Goal: Contribute content: Add original content to the website for others to see

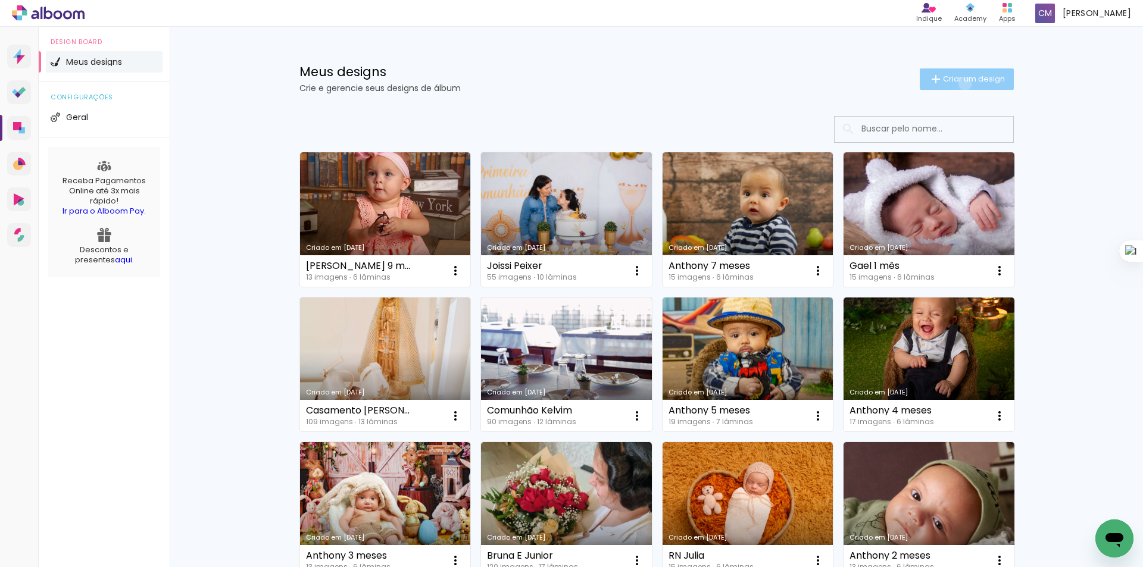
click at [959, 83] on span "Criar um design" at bounding box center [974, 79] width 62 height 8
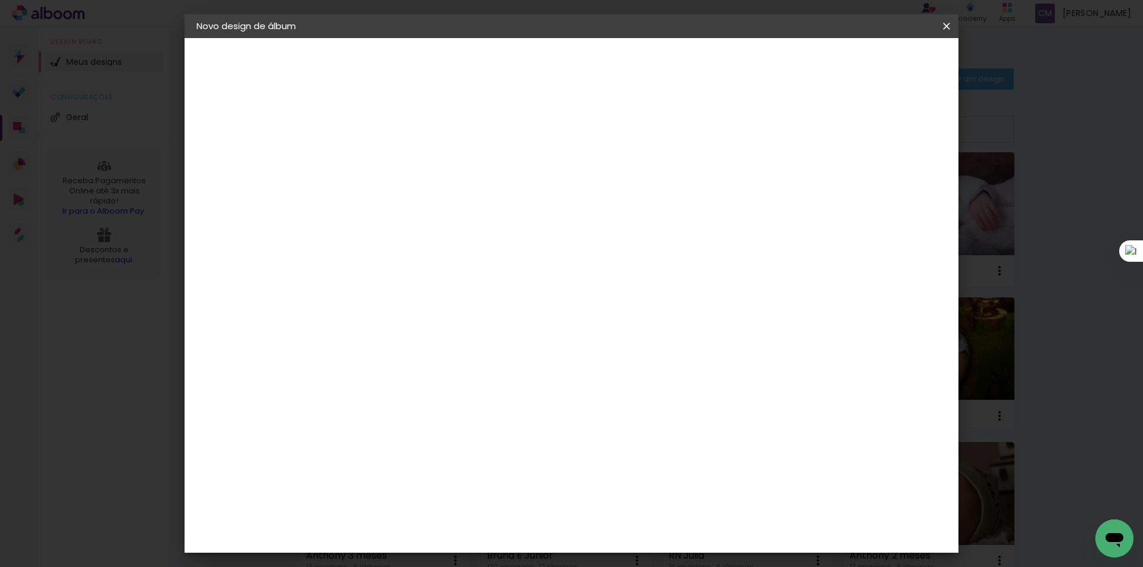
click at [391, 165] on input at bounding box center [391, 160] width 0 height 18
type input "Gael 2 meses"
type paper-input "Gael 2 meses"
click at [513, 72] on paper-button "Avançar" at bounding box center [484, 63] width 58 height 20
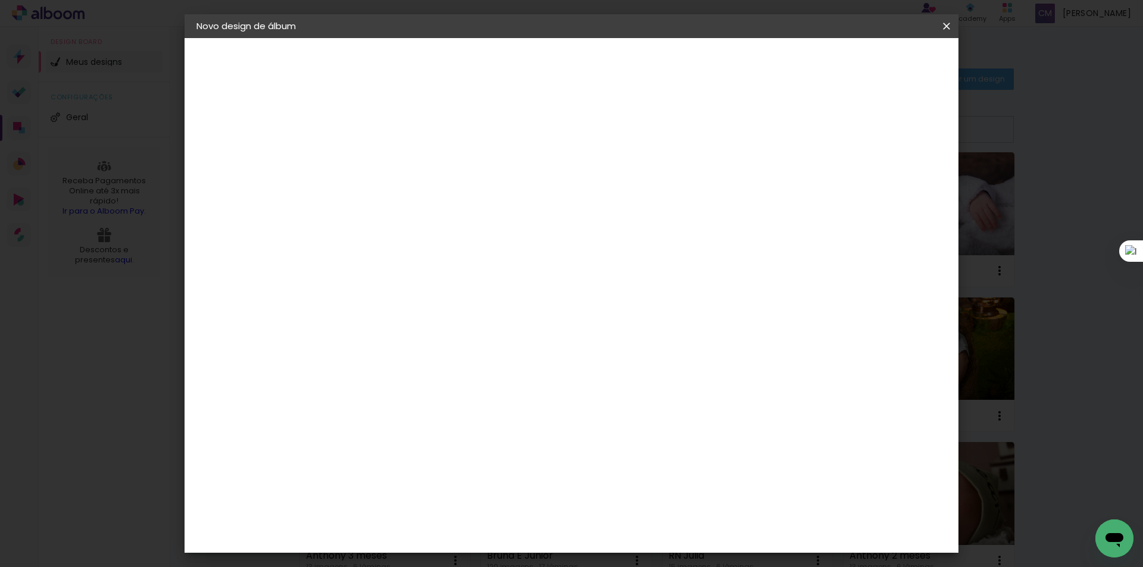
click at [410, 506] on div "RedLab" at bounding box center [400, 511] width 35 height 10
click at [0, 0] on slot "Avançar" at bounding box center [0, 0] width 0 height 0
click at [471, 496] on span "15 × 20" at bounding box center [443, 512] width 55 height 32
click at [0, 0] on slot "Avançar" at bounding box center [0, 0] width 0 height 0
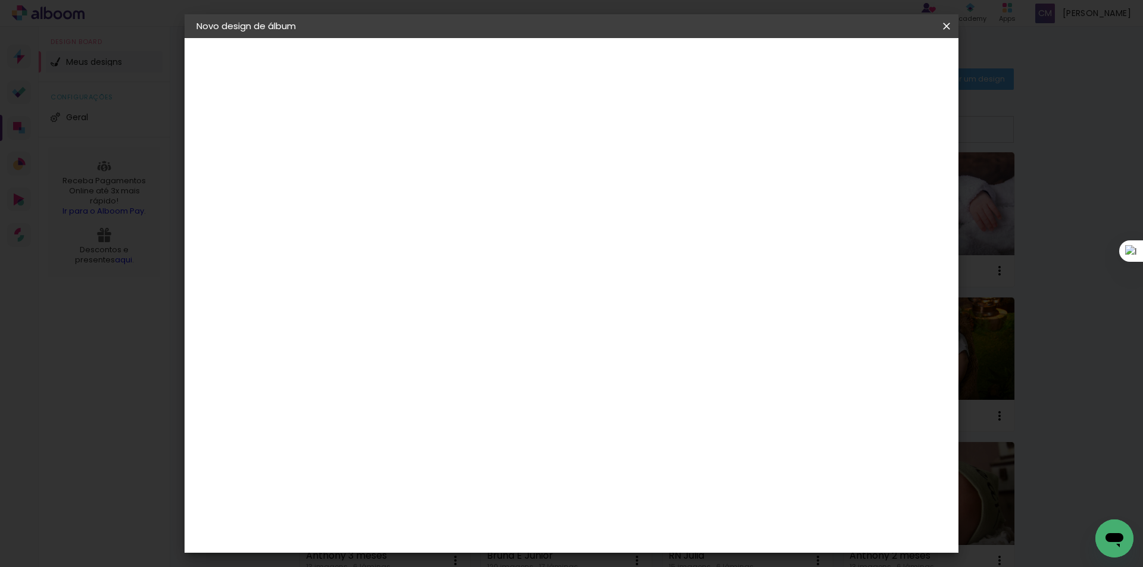
click at [847, 67] on span "Iniciar design" at bounding box center [820, 63] width 54 height 8
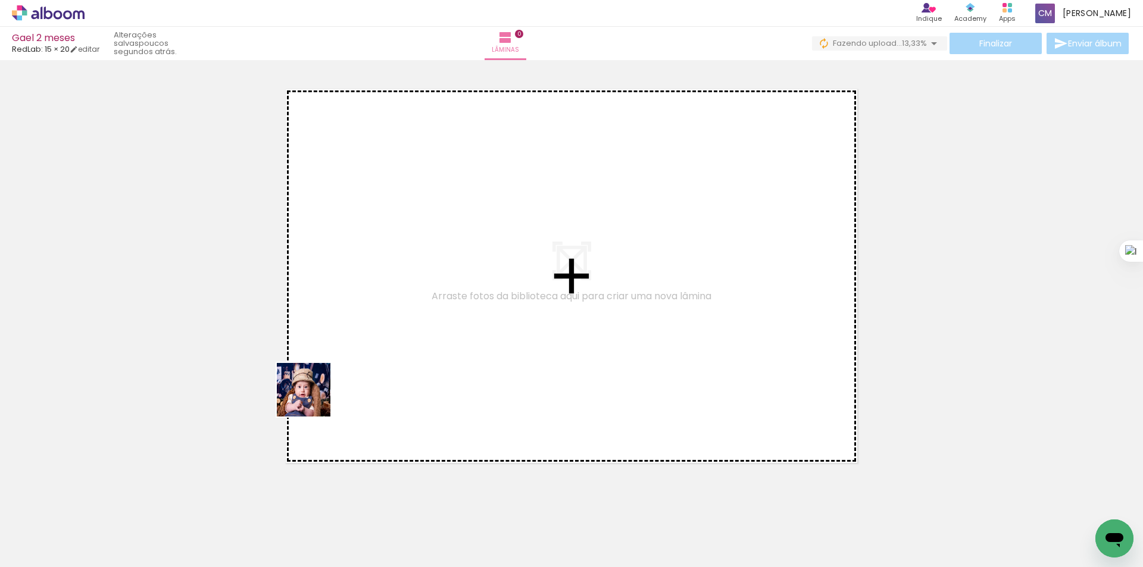
drag, startPoint x: 115, startPoint y: 540, endPoint x: 446, endPoint y: 299, distance: 409.5
click at [446, 299] on quentale-workspace at bounding box center [571, 283] width 1143 height 567
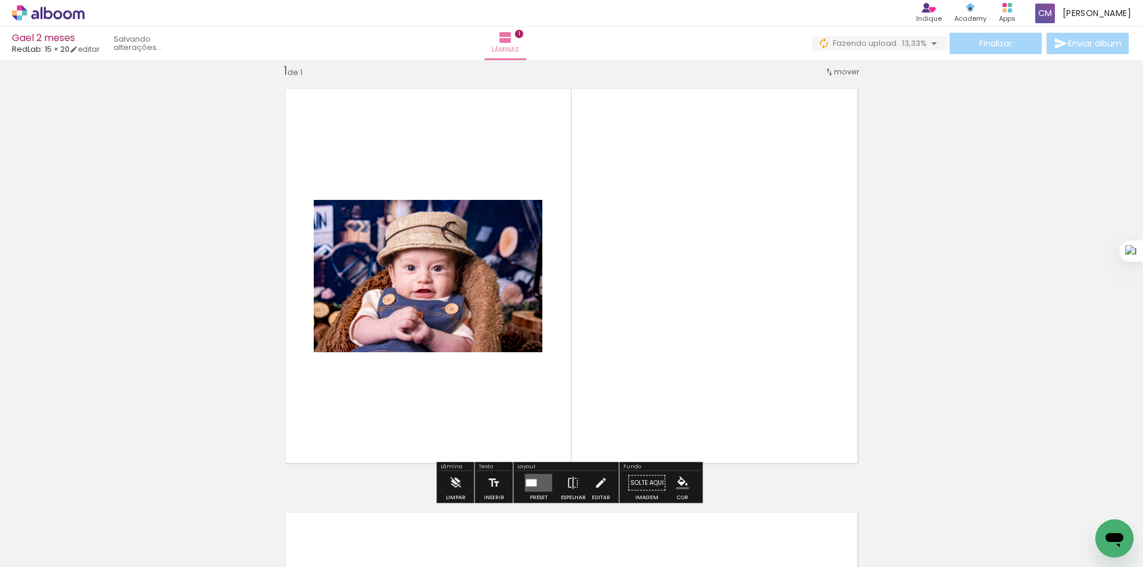
scroll to position [15, 0]
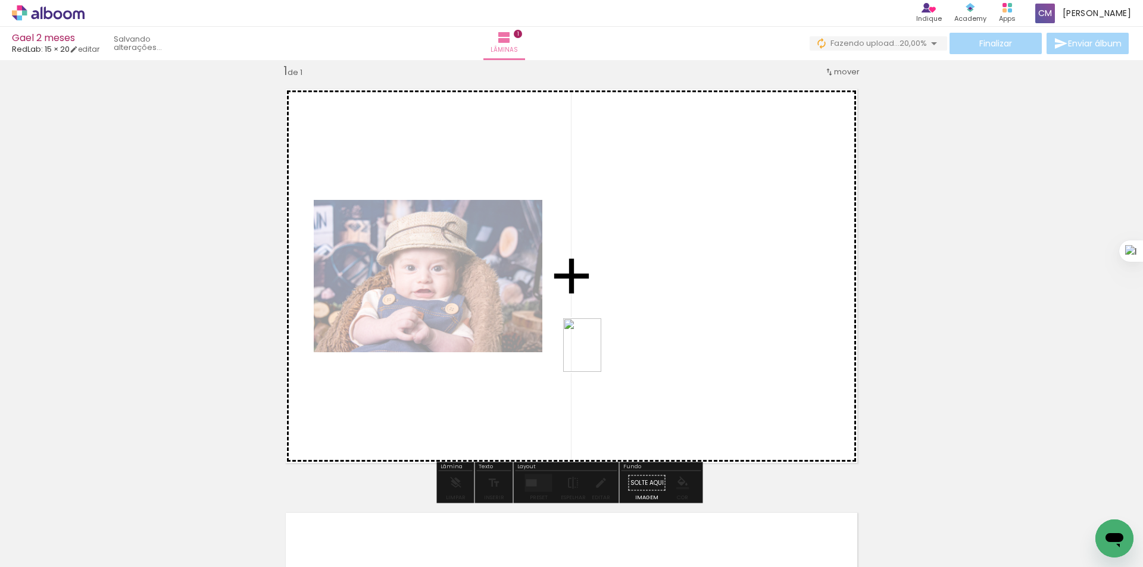
drag, startPoint x: 191, startPoint y: 536, endPoint x: 599, endPoint y: 354, distance: 446.3
click at [599, 354] on quentale-workspace at bounding box center [571, 283] width 1143 height 567
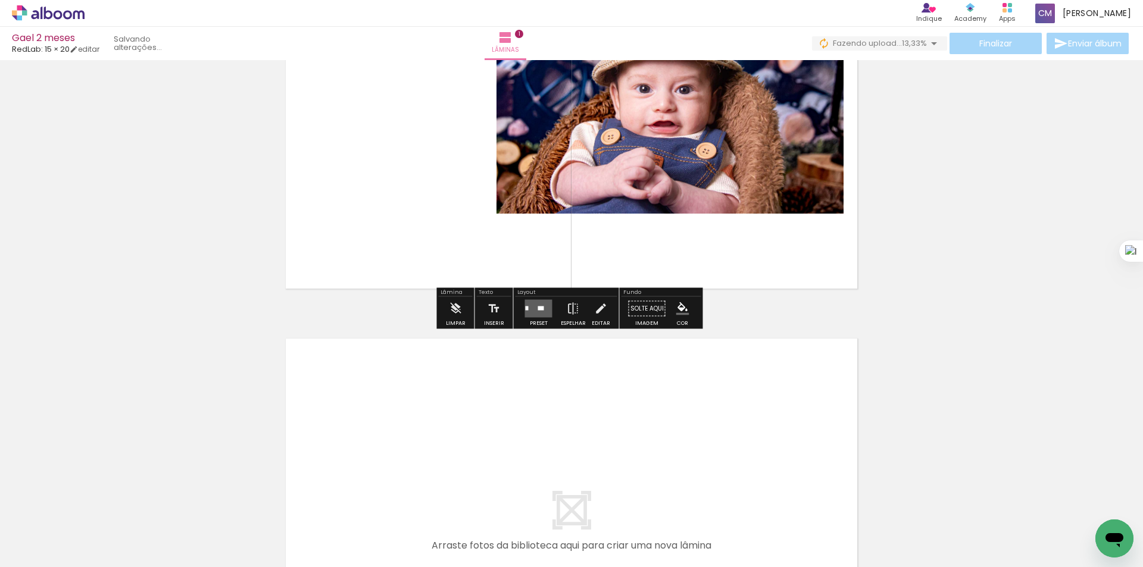
scroll to position [333, 0]
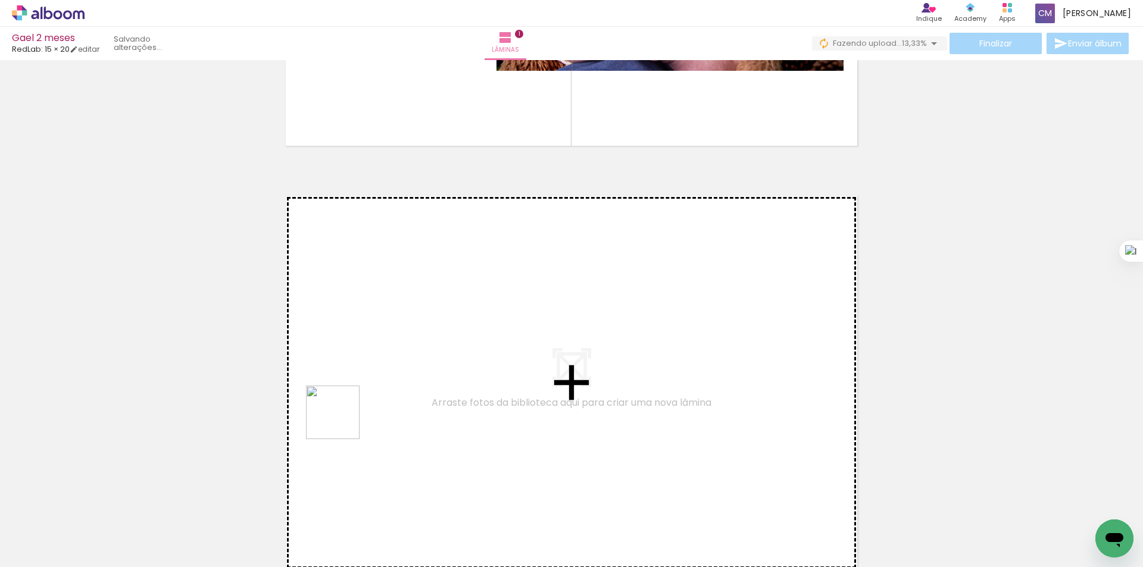
drag, startPoint x: 259, startPoint y: 531, endPoint x: 399, endPoint y: 345, distance: 232.5
click at [399, 345] on quentale-workspace at bounding box center [571, 283] width 1143 height 567
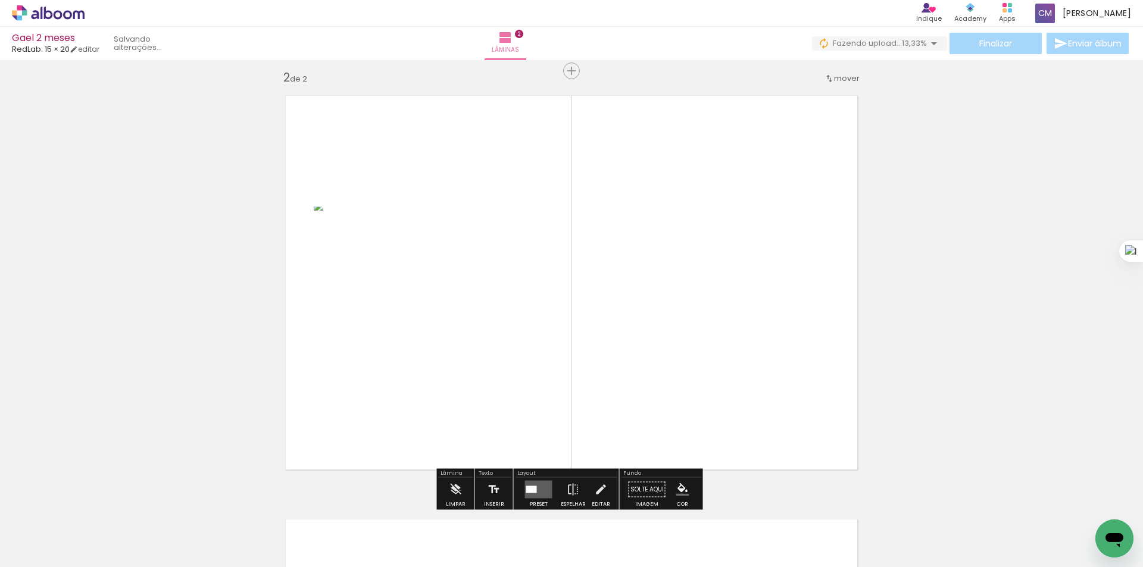
scroll to position [439, 0]
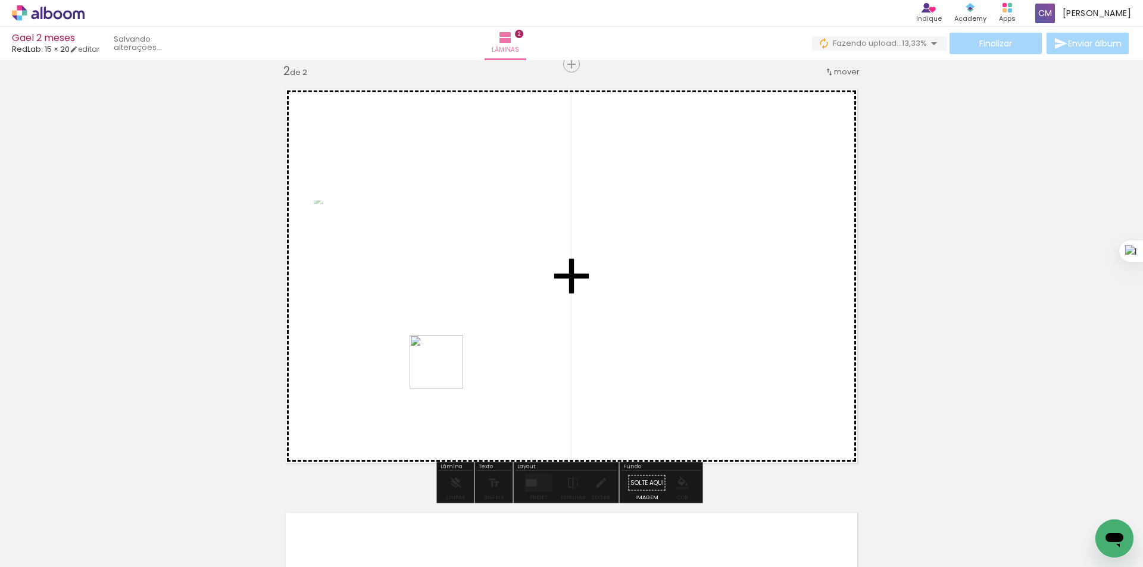
drag, startPoint x: 335, startPoint y: 530, endPoint x: 445, endPoint y: 371, distance: 194.2
click at [445, 371] on quentale-workspace at bounding box center [571, 283] width 1143 height 567
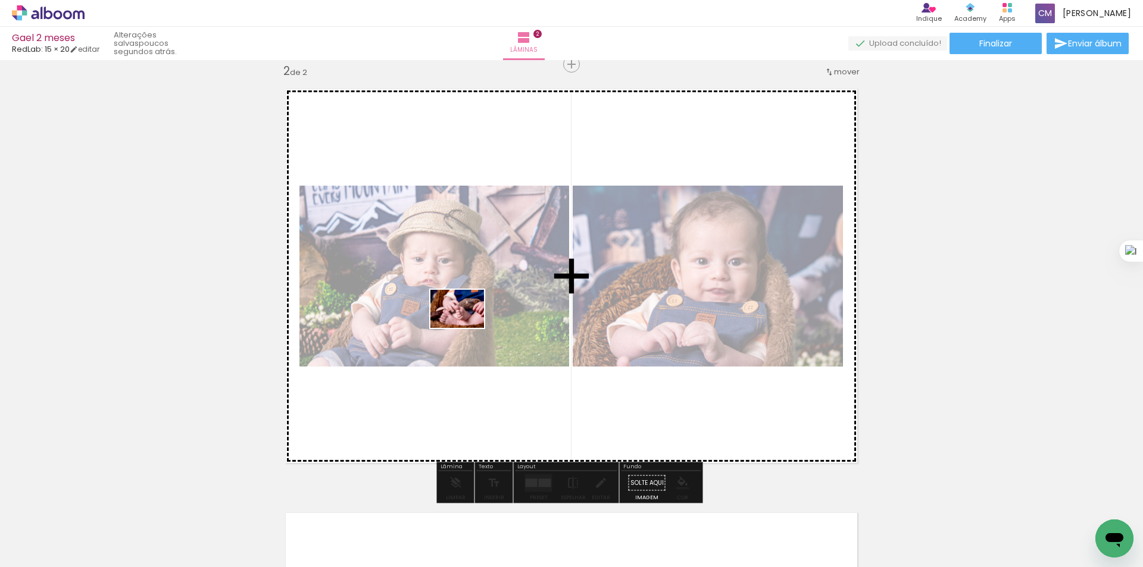
drag, startPoint x: 390, startPoint y: 531, endPoint x: 466, endPoint y: 326, distance: 218.8
click at [466, 326] on quentale-workspace at bounding box center [571, 283] width 1143 height 567
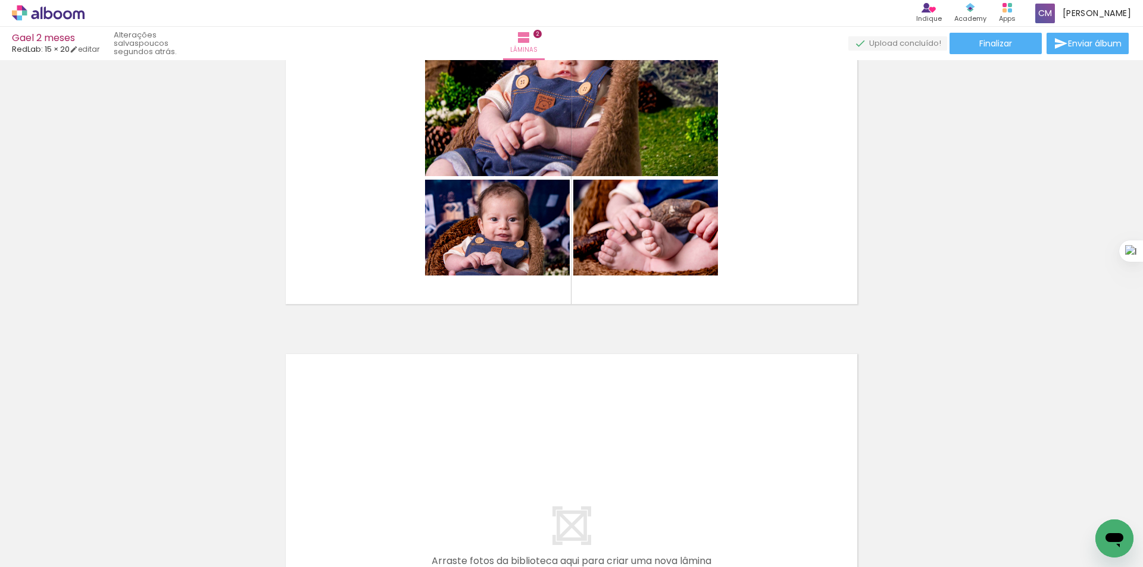
scroll to position [757, 0]
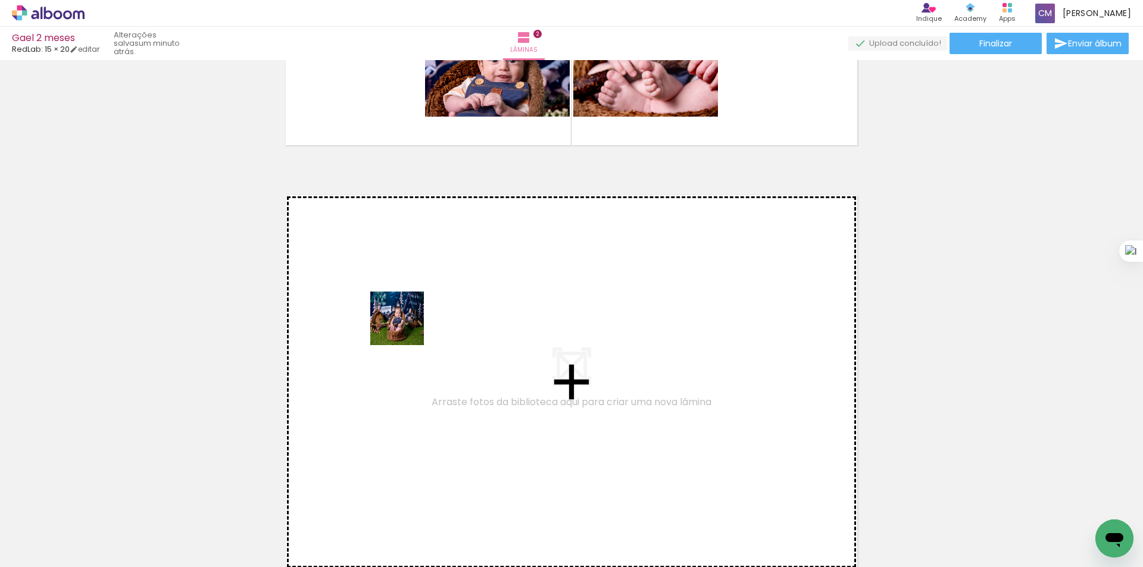
drag, startPoint x: 458, startPoint y: 538, endPoint x: 406, endPoint y: 314, distance: 229.3
click at [406, 314] on quentale-workspace at bounding box center [571, 283] width 1143 height 567
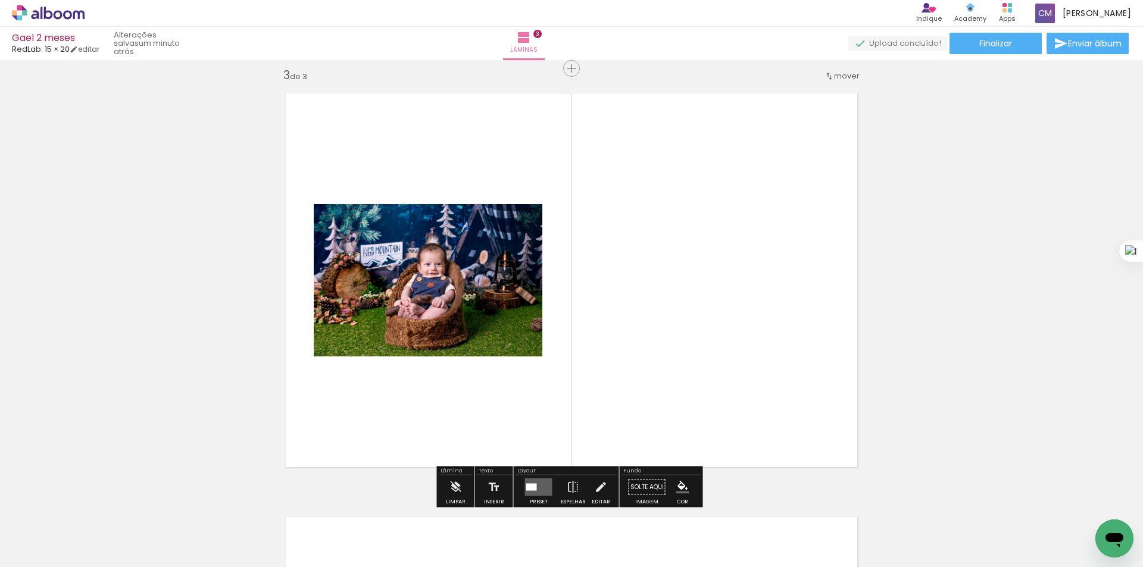
scroll to position [863, 0]
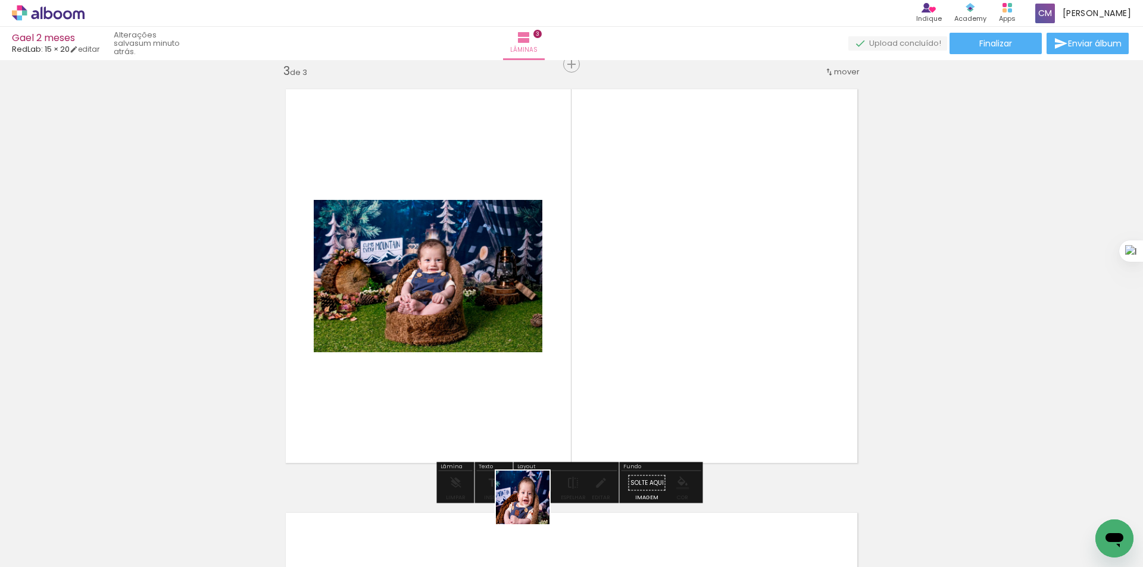
drag, startPoint x: 532, startPoint y: 507, endPoint x: 570, endPoint y: 320, distance: 190.2
click at [570, 320] on quentale-workspace at bounding box center [571, 283] width 1143 height 567
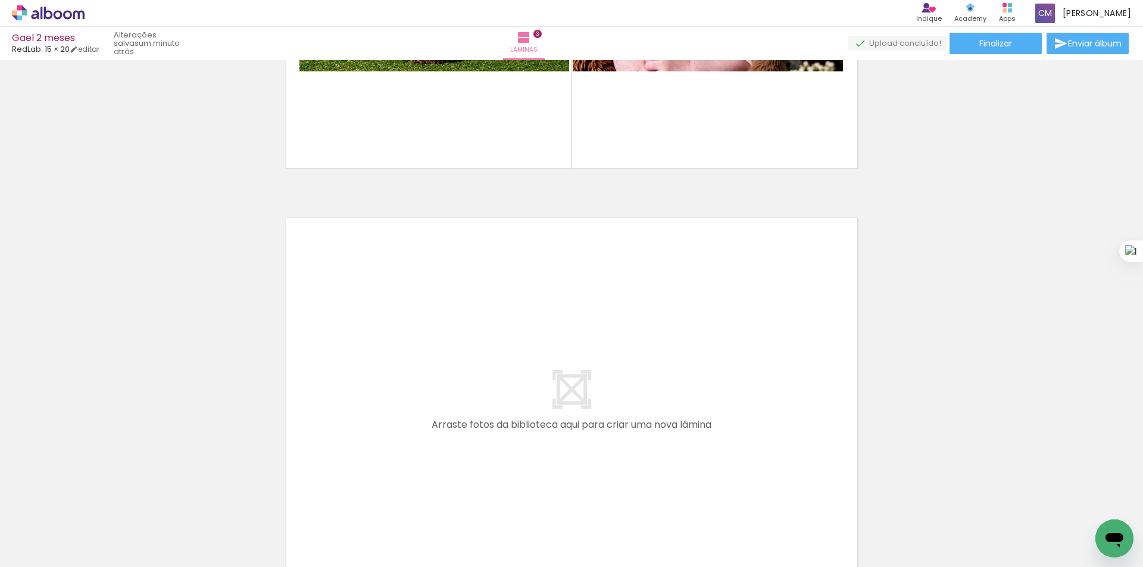
scroll to position [1180, 0]
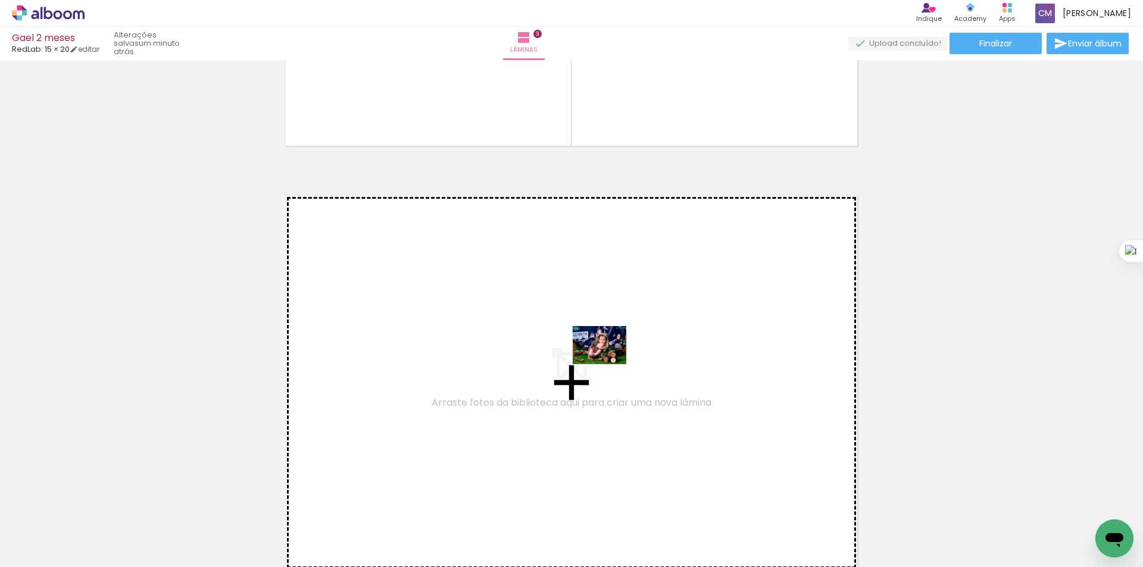
drag, startPoint x: 592, startPoint y: 540, endPoint x: 608, endPoint y: 362, distance: 178.7
click at [608, 362] on quentale-workspace at bounding box center [571, 283] width 1143 height 567
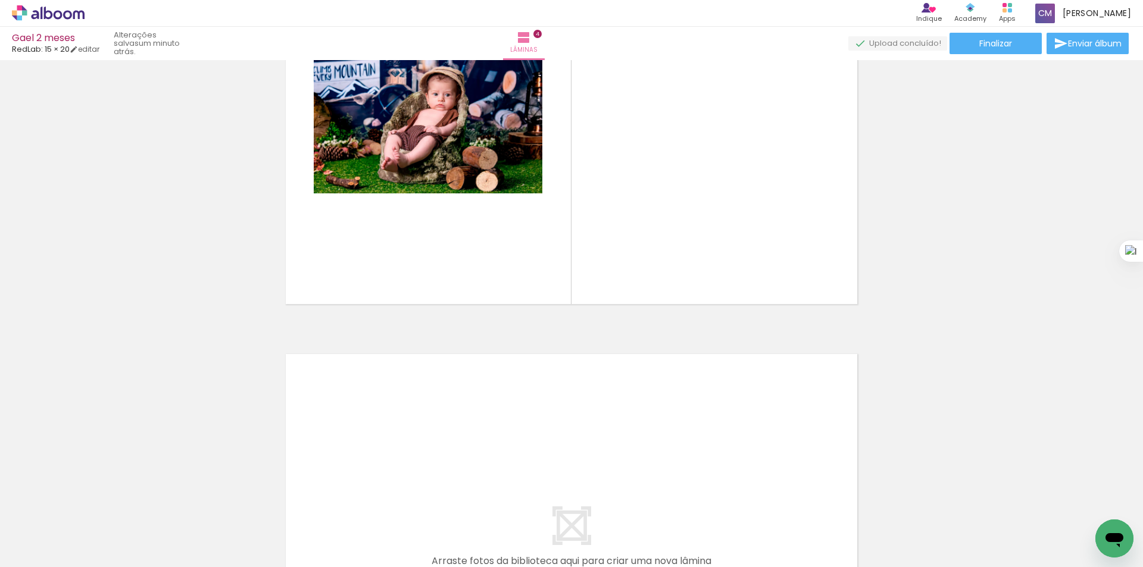
scroll to position [1733, 0]
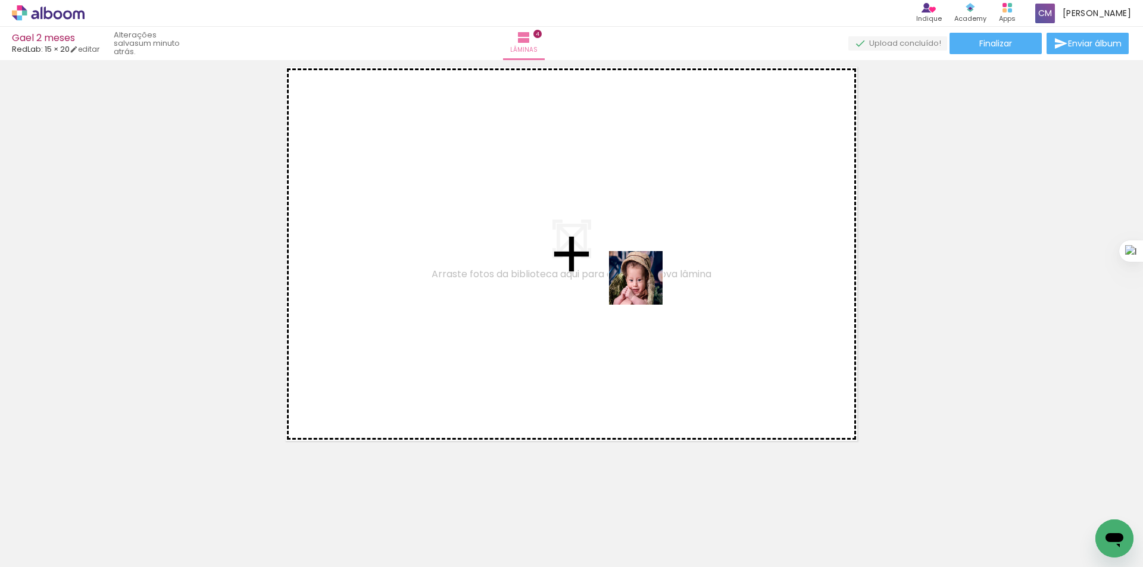
drag, startPoint x: 655, startPoint y: 538, endPoint x: 645, endPoint y: 286, distance: 252.0
click at [645, 286] on quentale-workspace at bounding box center [571, 283] width 1143 height 567
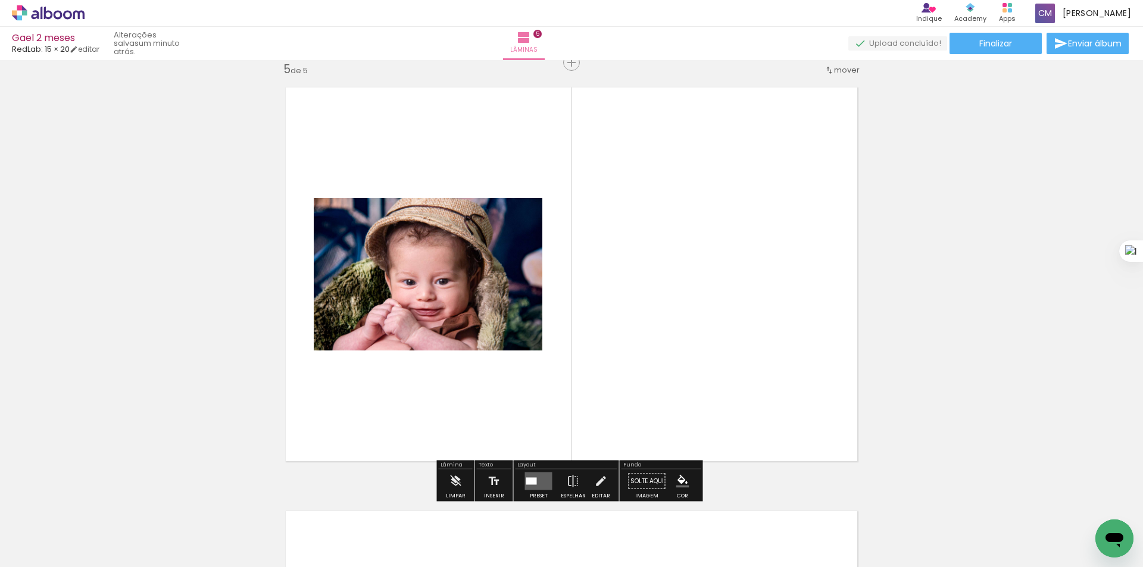
scroll to position [1711, 0]
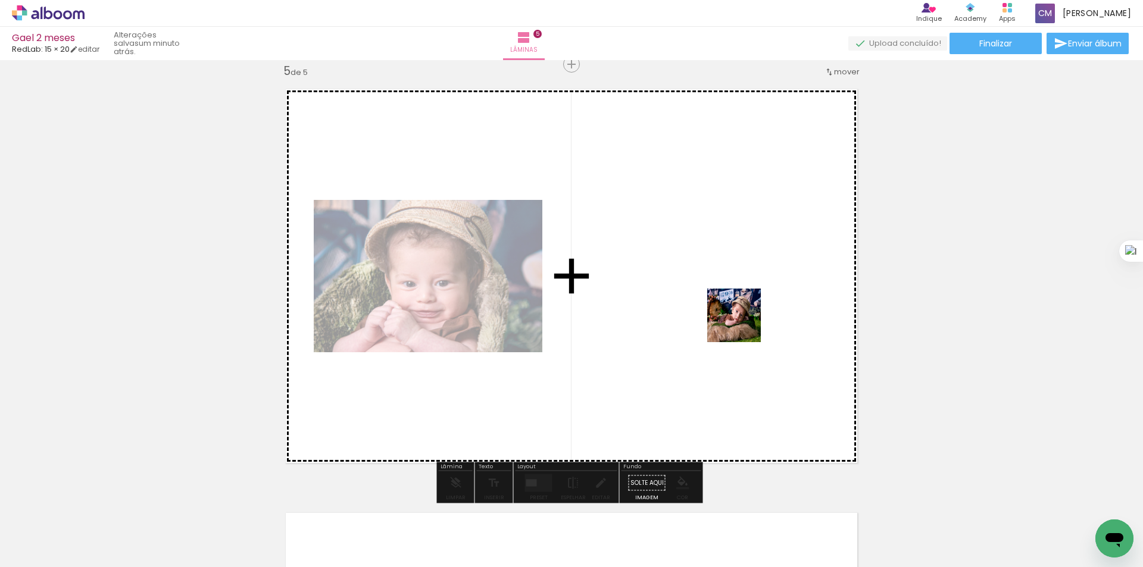
drag, startPoint x: 733, startPoint y: 530, endPoint x: 742, endPoint y: 314, distance: 216.3
click at [742, 314] on quentale-workspace at bounding box center [571, 283] width 1143 height 567
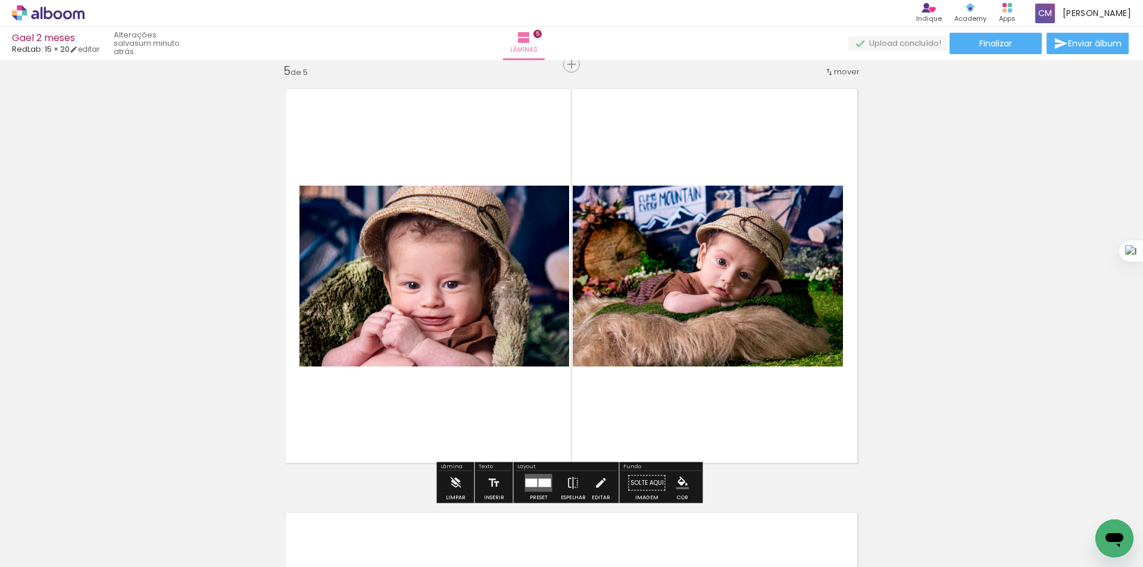
drag, startPoint x: 801, startPoint y: 527, endPoint x: 799, endPoint y: 387, distance: 139.9
click at [798, 349] on quentale-workspace at bounding box center [571, 283] width 1143 height 567
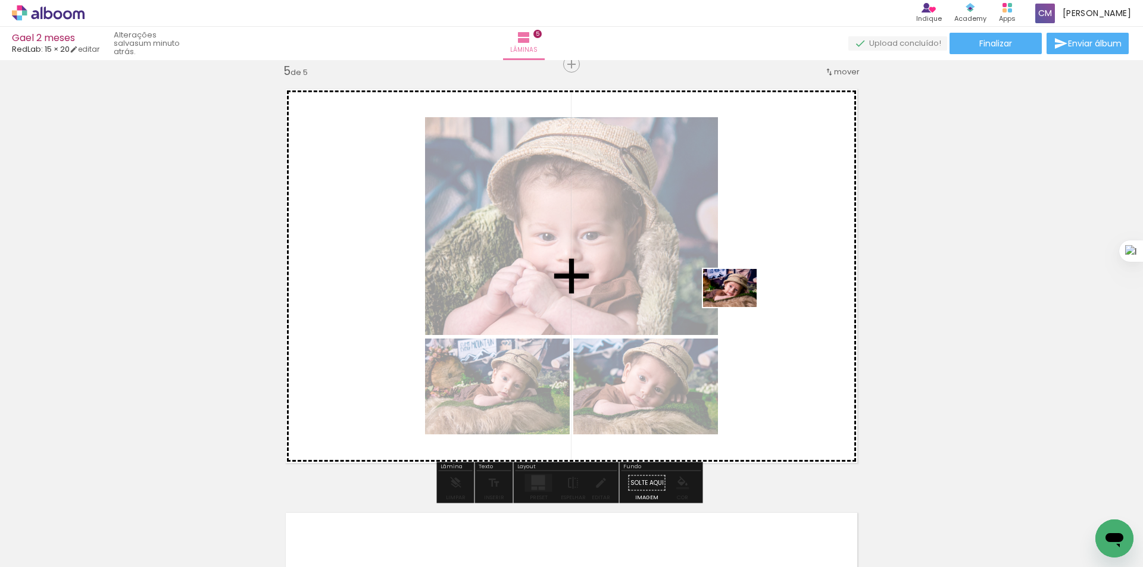
drag, startPoint x: 844, startPoint y: 539, endPoint x: 739, endPoint y: 305, distance: 257.1
click at [739, 305] on quentale-workspace at bounding box center [571, 283] width 1143 height 567
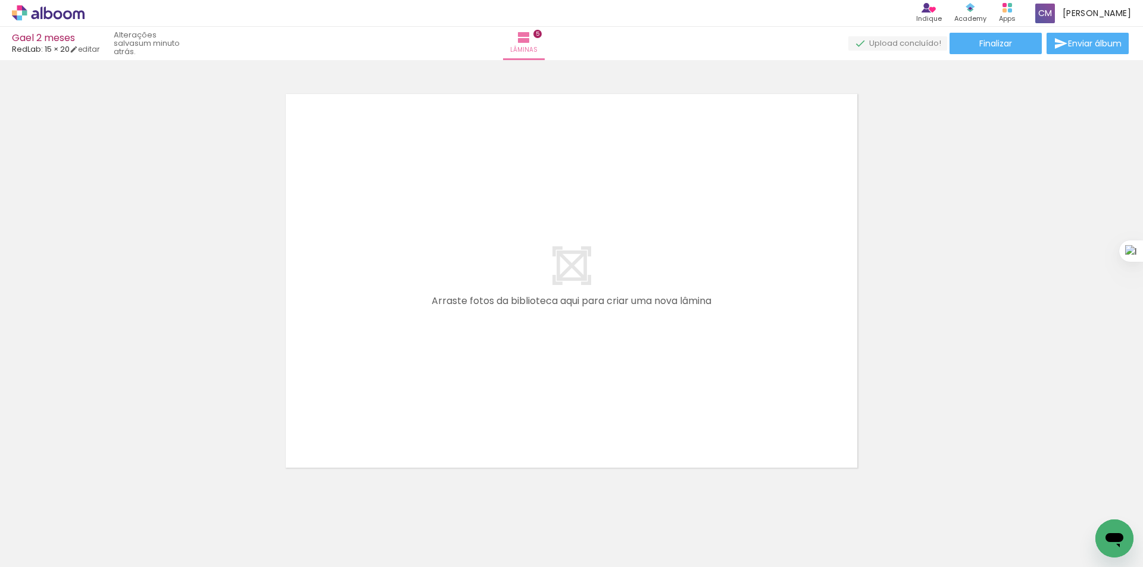
scroll to position [2157, 0]
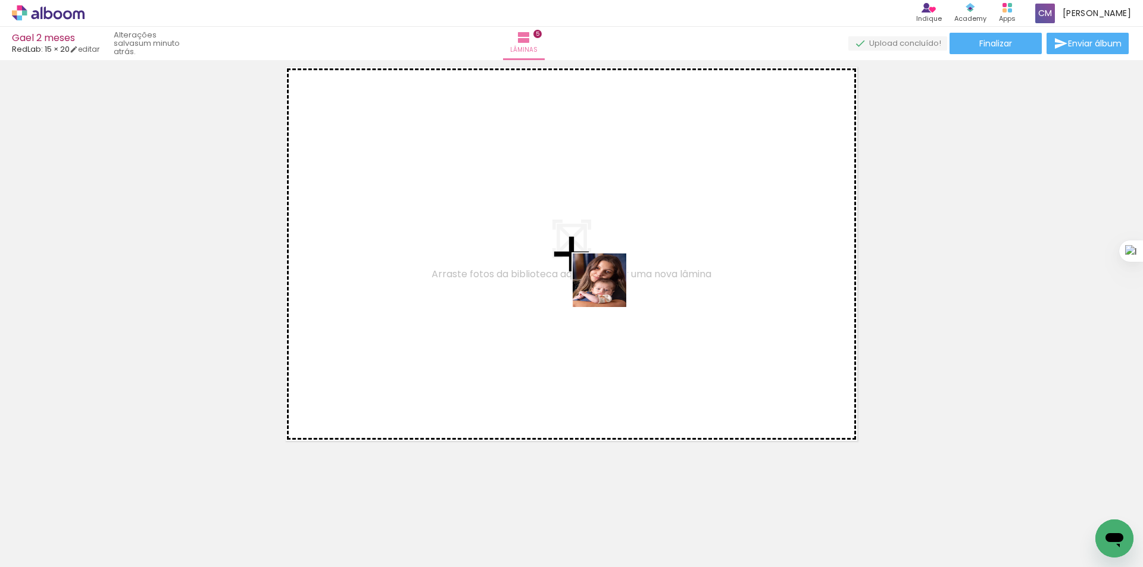
drag, startPoint x: 920, startPoint y: 521, endPoint x: 508, endPoint y: 243, distance: 496.4
click at [508, 243] on quentale-workspace at bounding box center [571, 283] width 1143 height 567
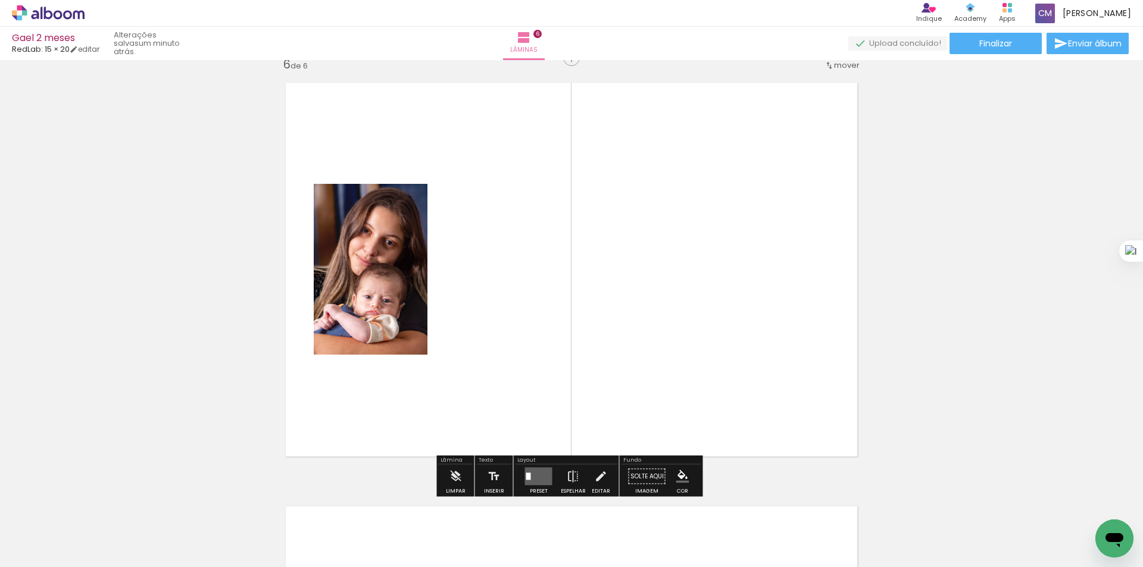
scroll to position [2135, 0]
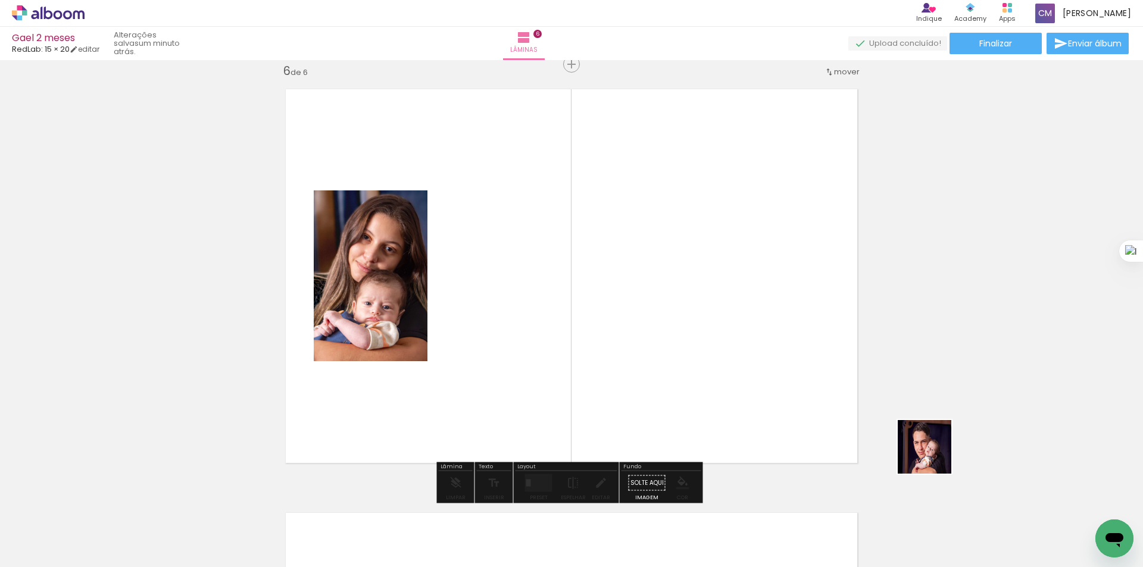
drag, startPoint x: 996, startPoint y: 538, endPoint x: 748, endPoint y: 291, distance: 349.4
click at [748, 291] on quentale-workspace at bounding box center [571, 283] width 1143 height 567
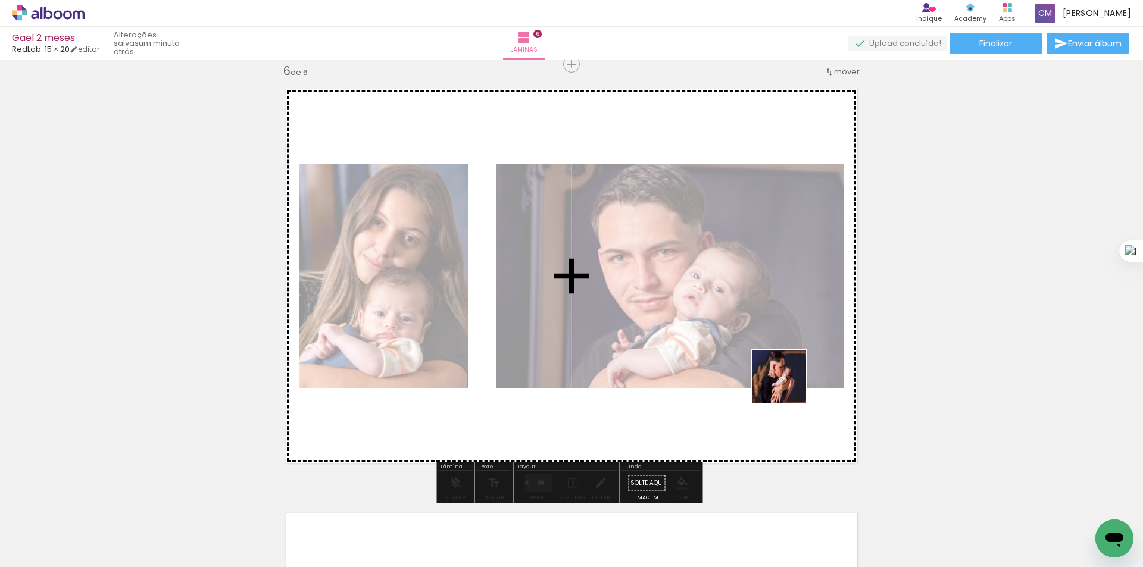
drag, startPoint x: 1060, startPoint y: 540, endPoint x: 727, endPoint y: 344, distance: 385.6
click at [727, 344] on quentale-workspace at bounding box center [571, 283] width 1143 height 567
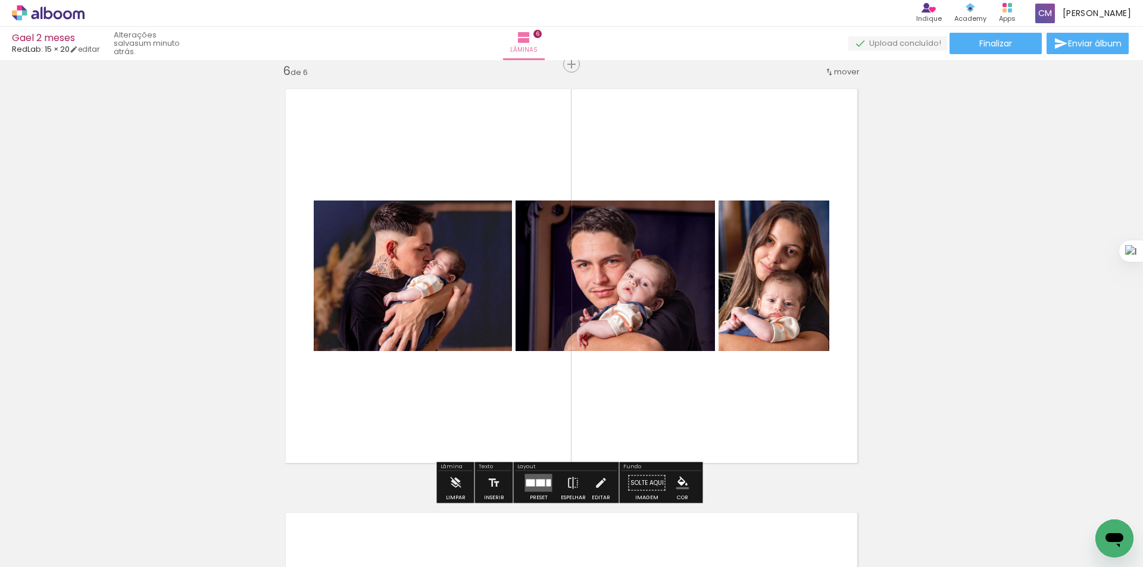
click at [538, 486] on div at bounding box center [540, 483] width 9 height 7
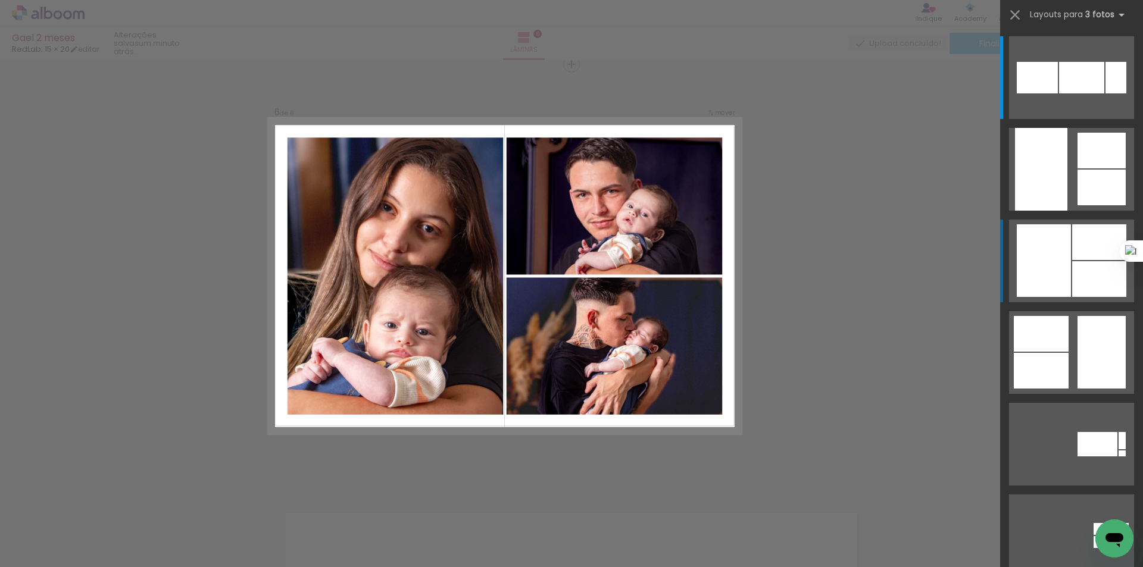
click at [1083, 283] on div at bounding box center [1099, 279] width 54 height 36
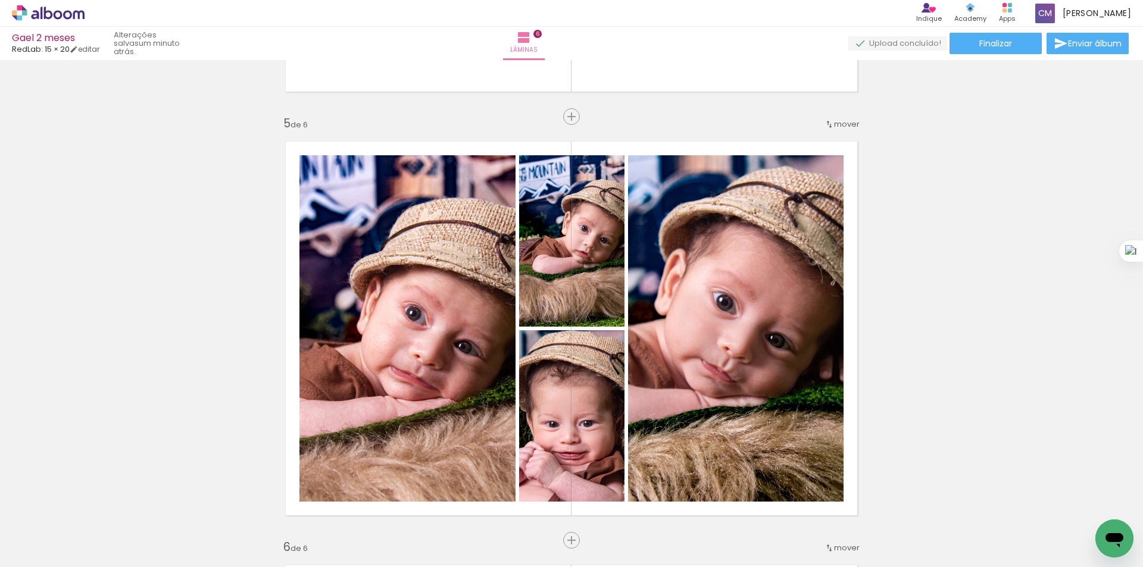
scroll to position [1341, 0]
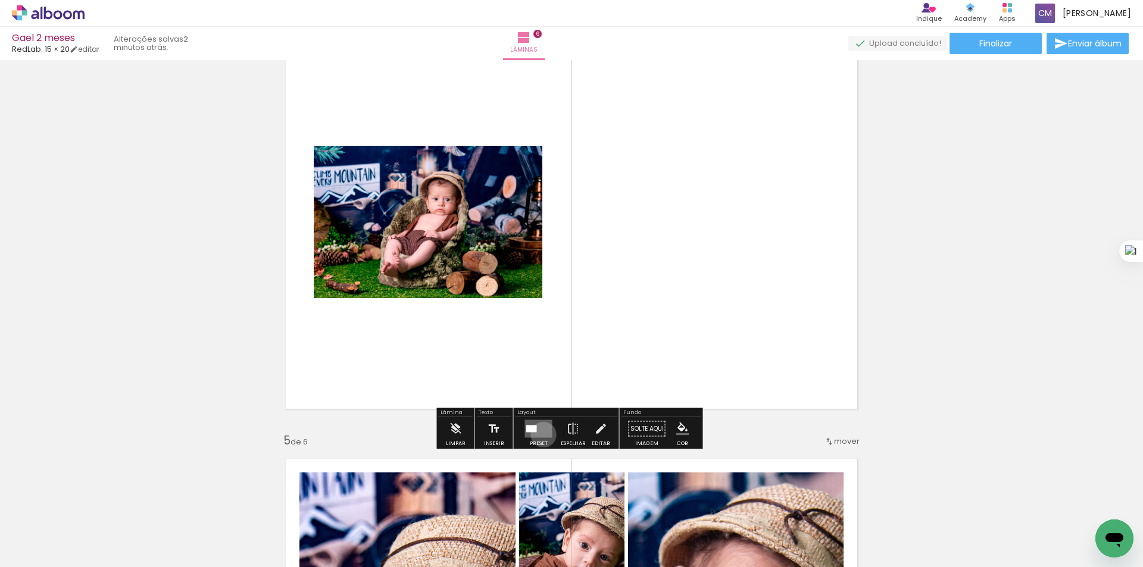
click at [539, 435] on quentale-layouter at bounding box center [538, 429] width 27 height 18
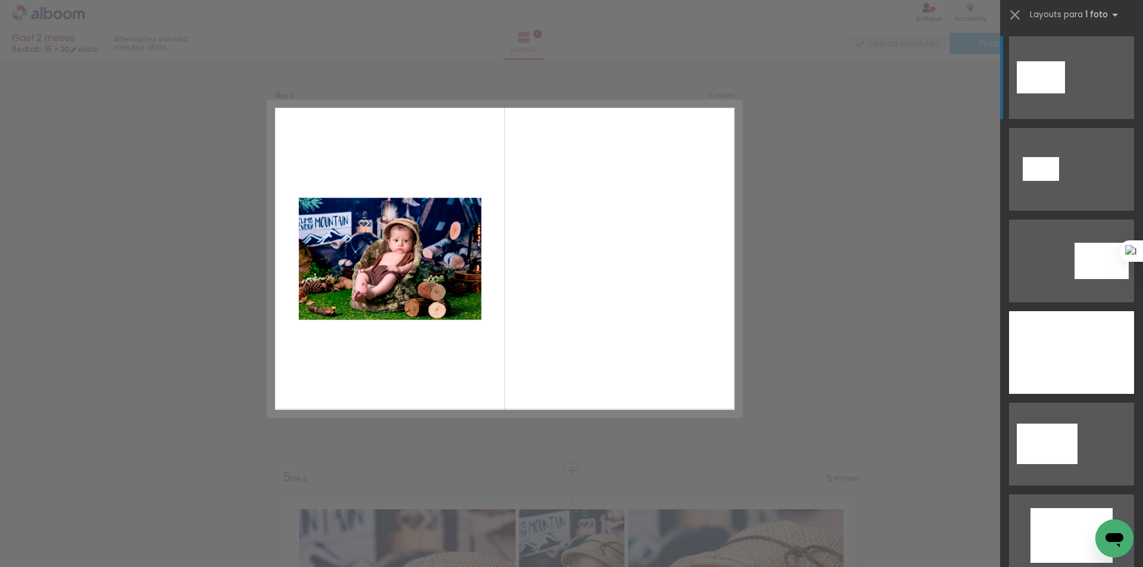
scroll to position [1287, 0]
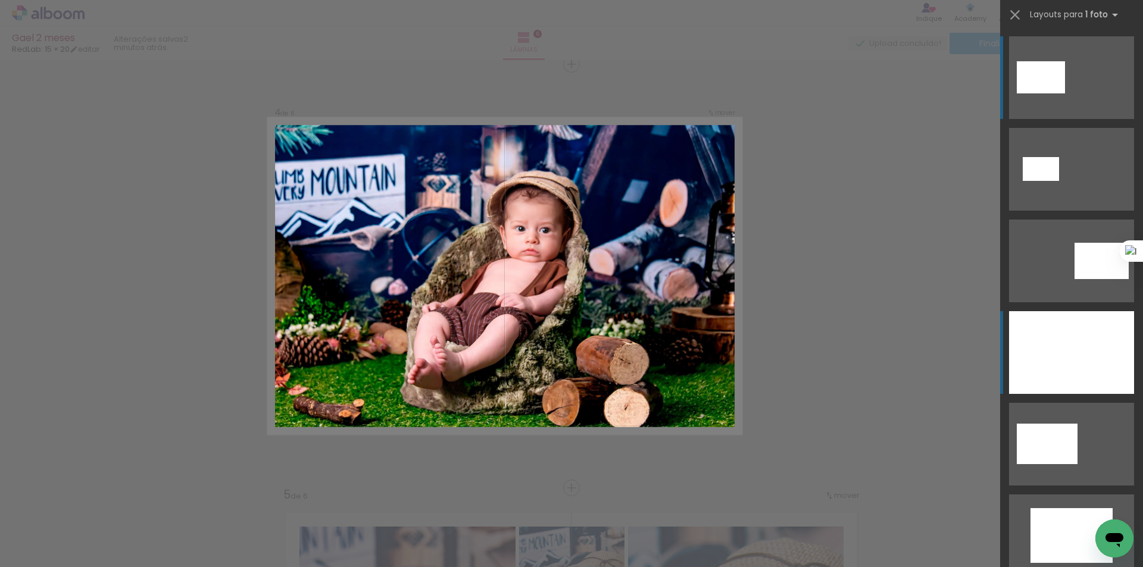
click at [1051, 362] on div at bounding box center [1071, 352] width 125 height 83
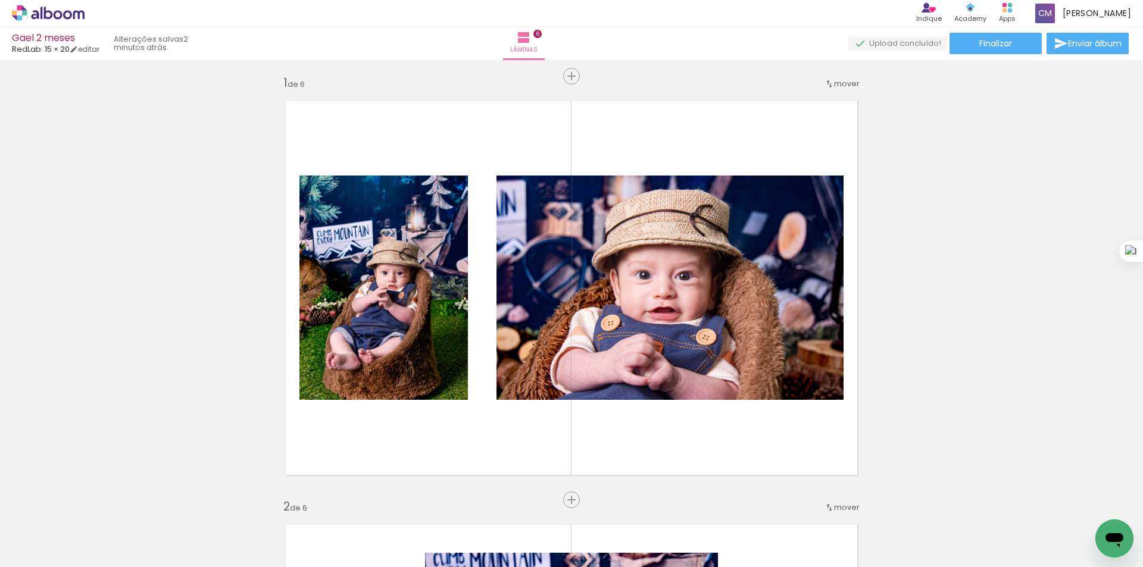
scroll to position [0, 0]
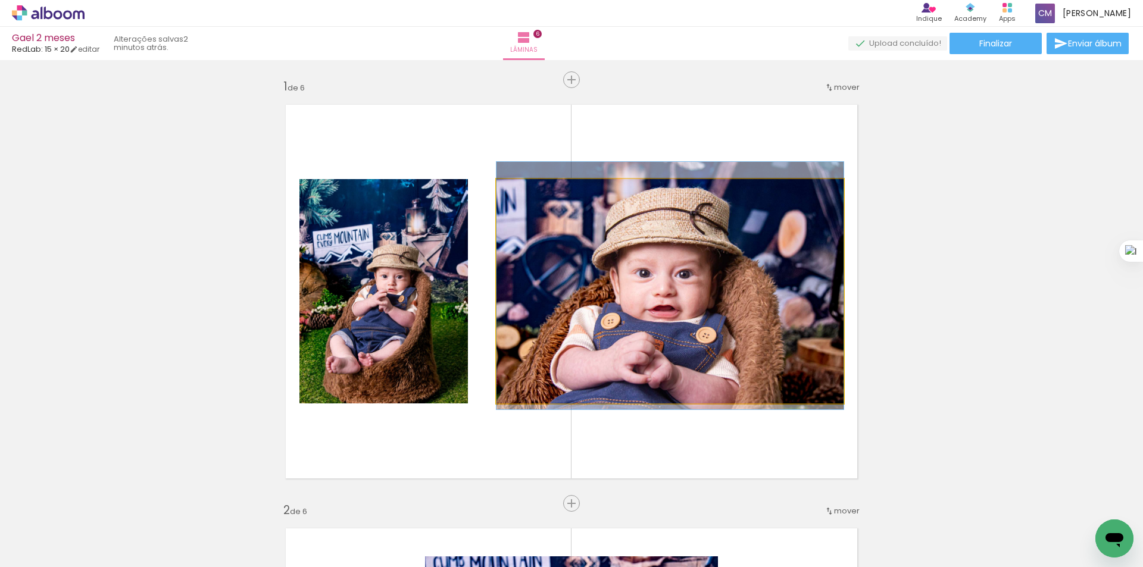
drag, startPoint x: 761, startPoint y: 292, endPoint x: 483, endPoint y: 288, distance: 278.0
click at [479, 288] on quentale-layouter at bounding box center [572, 292] width 592 height 394
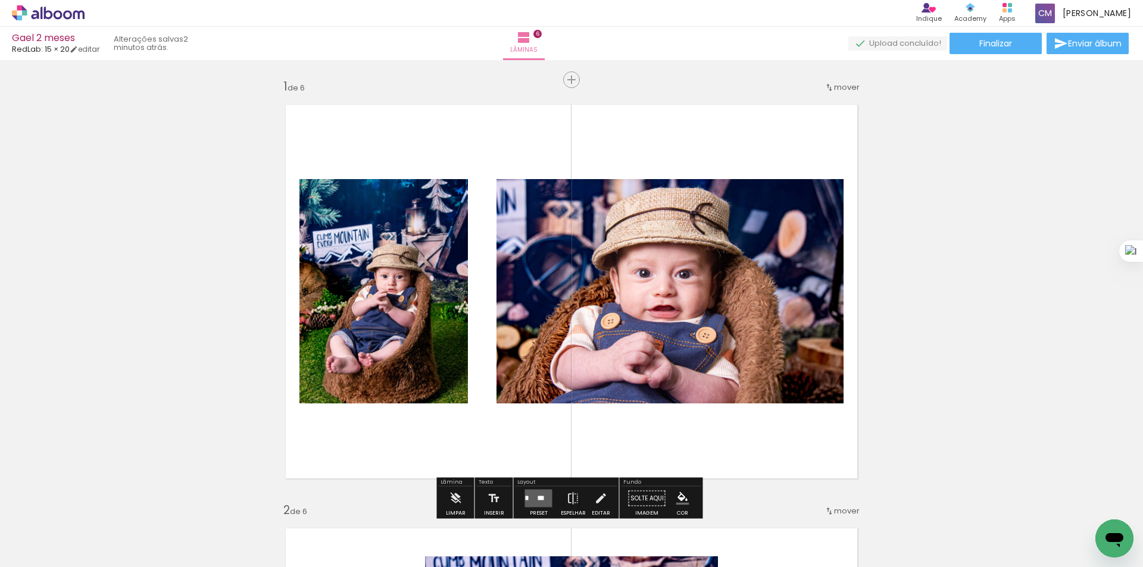
scroll to position [159, 0]
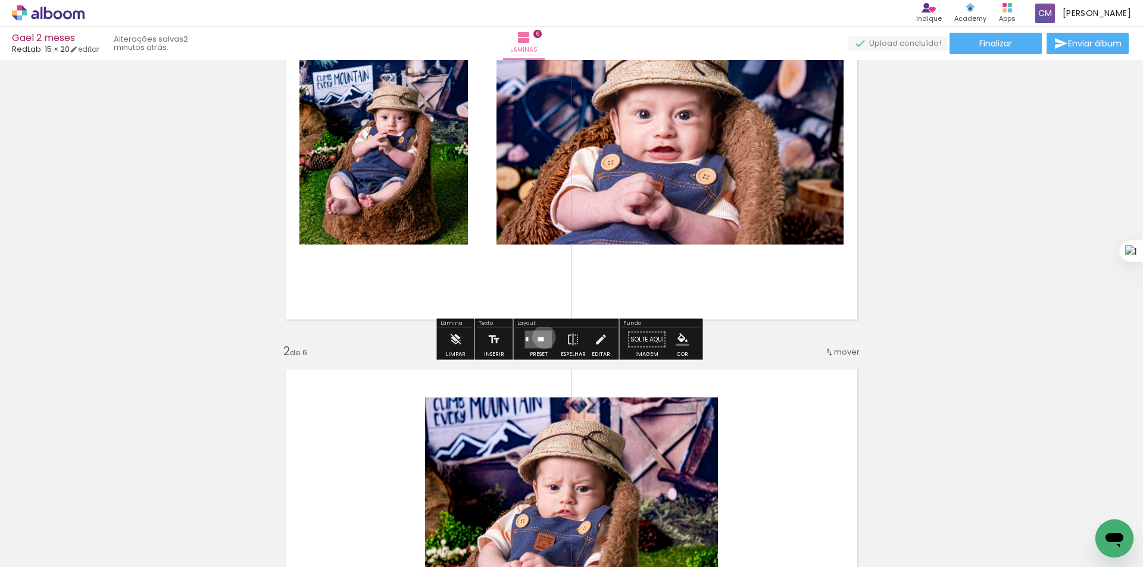
click at [539, 337] on quentale-layouter at bounding box center [538, 340] width 27 height 18
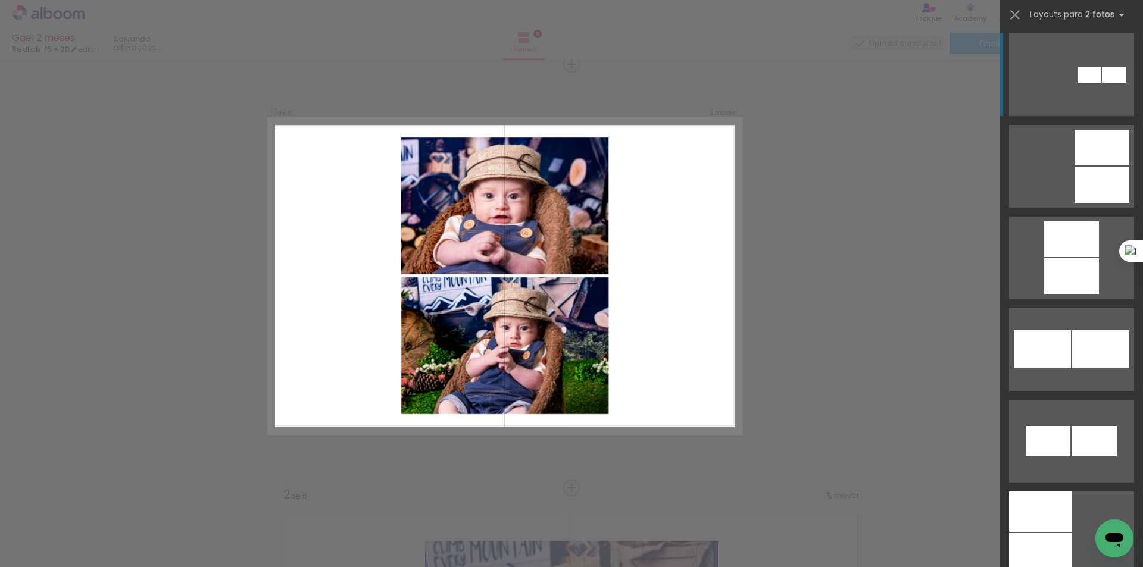
scroll to position [5873, 0]
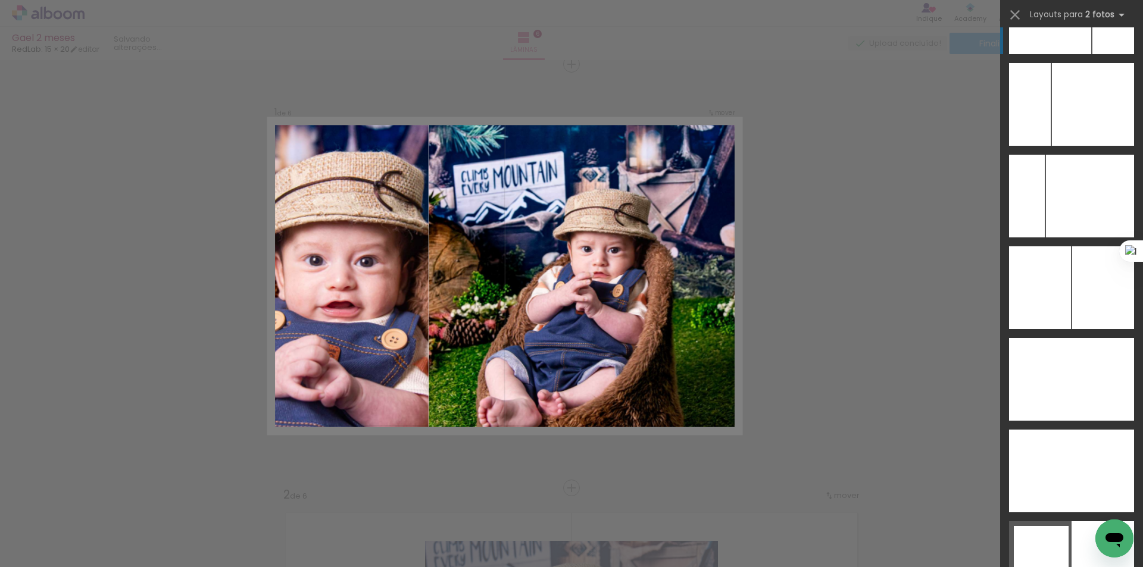
scroll to position [6826, 0]
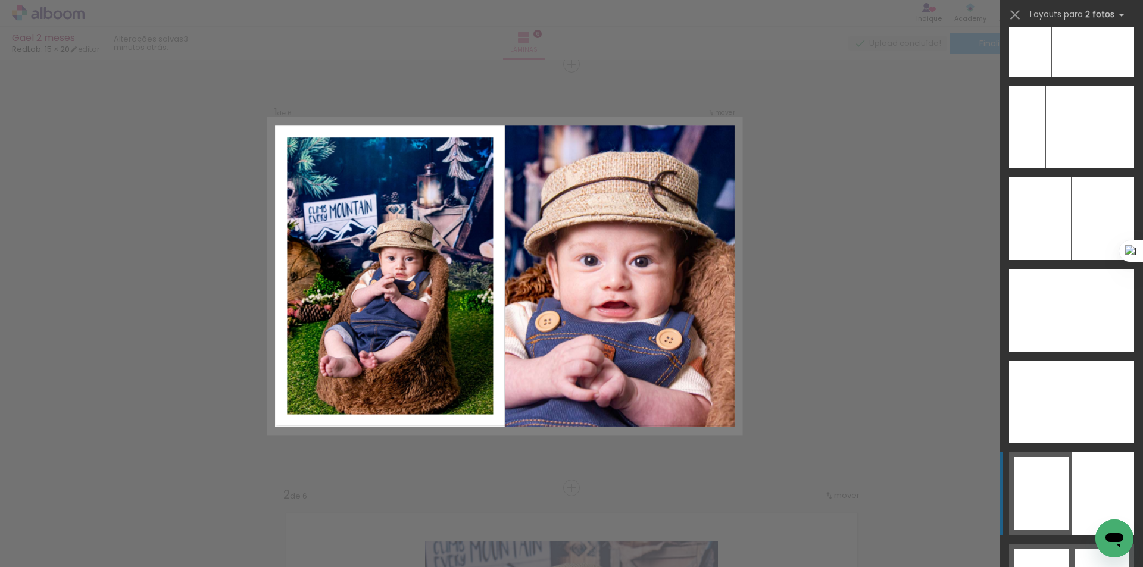
click at [1081, 486] on div at bounding box center [1102, 493] width 63 height 83
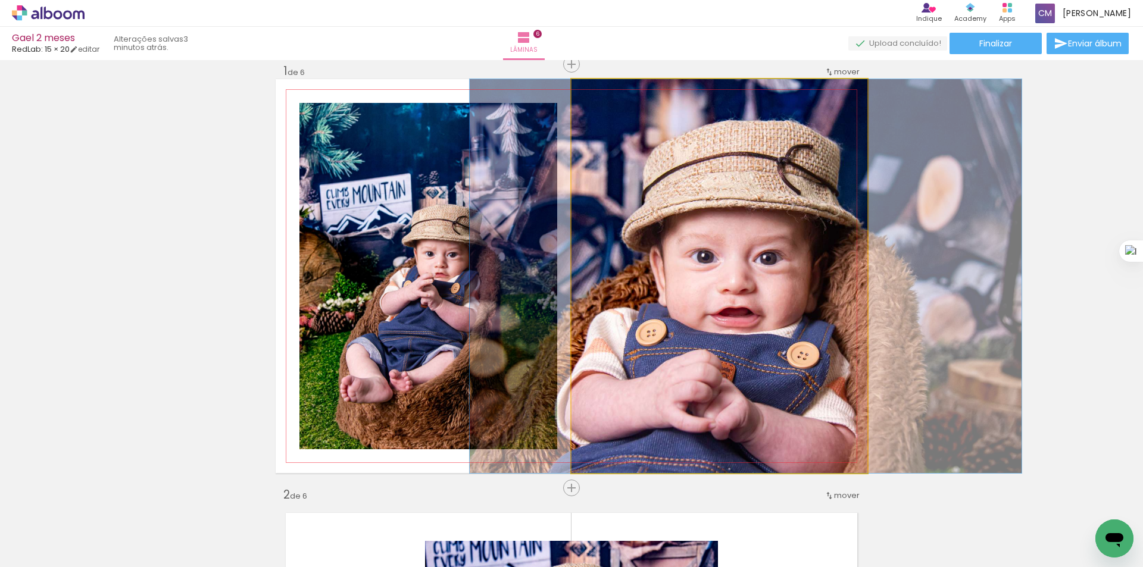
drag, startPoint x: 760, startPoint y: 326, endPoint x: 786, endPoint y: 278, distance: 54.6
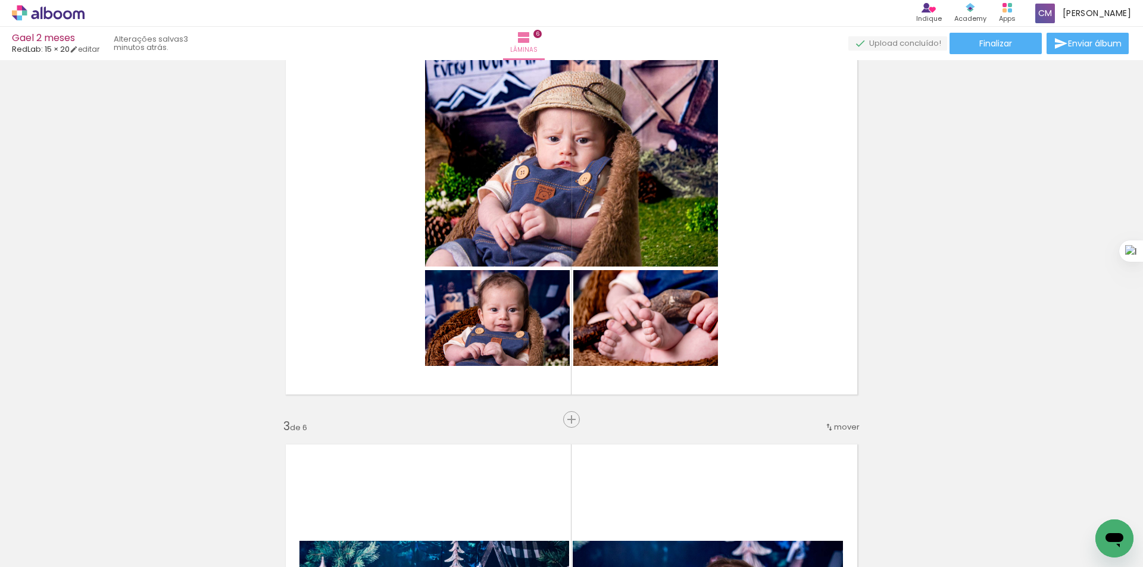
scroll to position [650, 0]
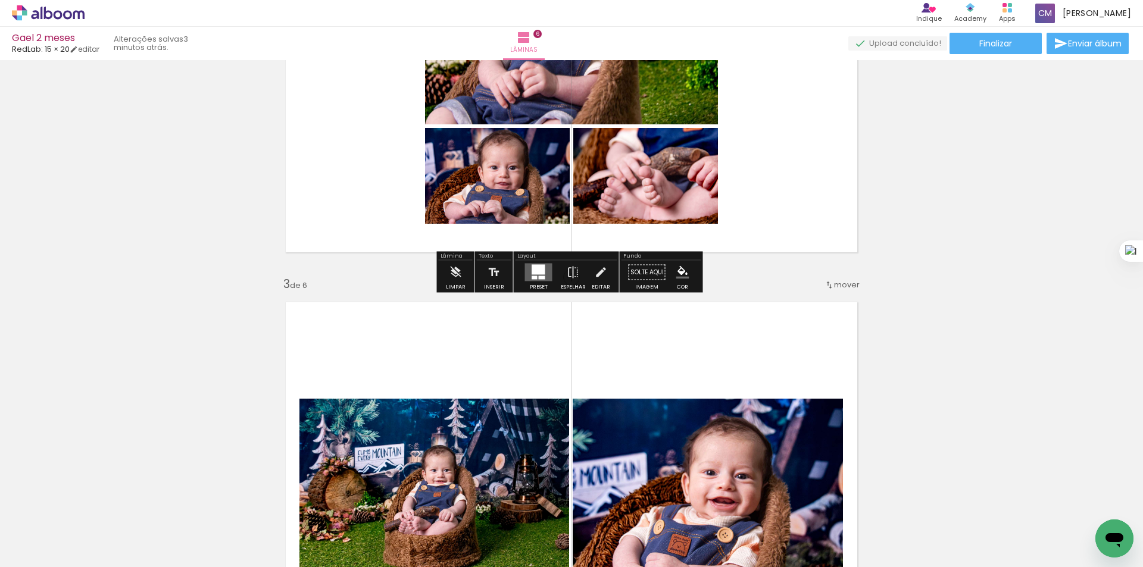
click at [533, 271] on div at bounding box center [539, 270] width 14 height 10
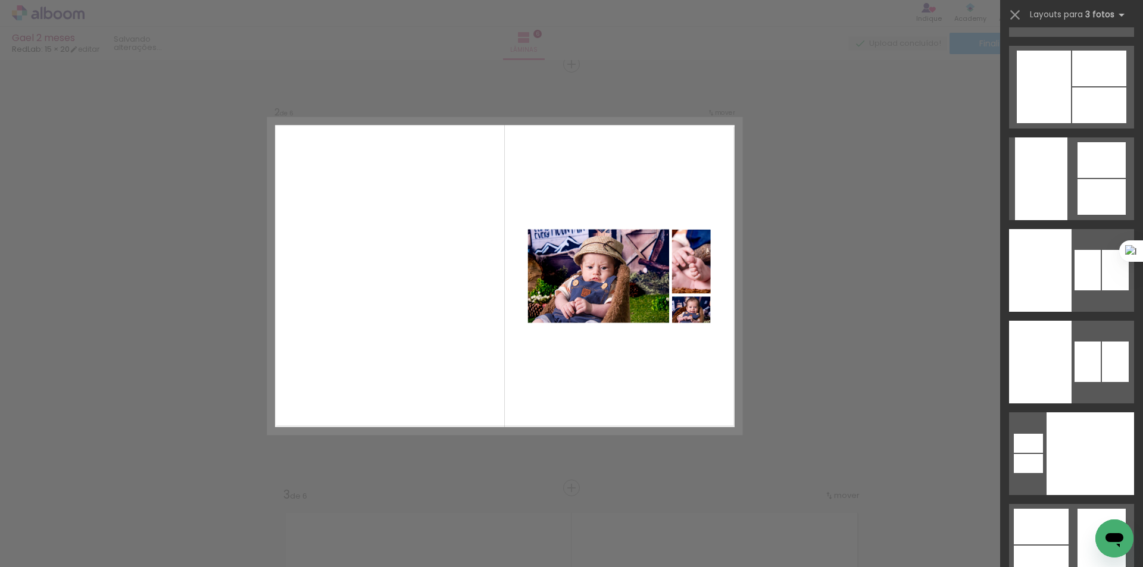
scroll to position [5397, 0]
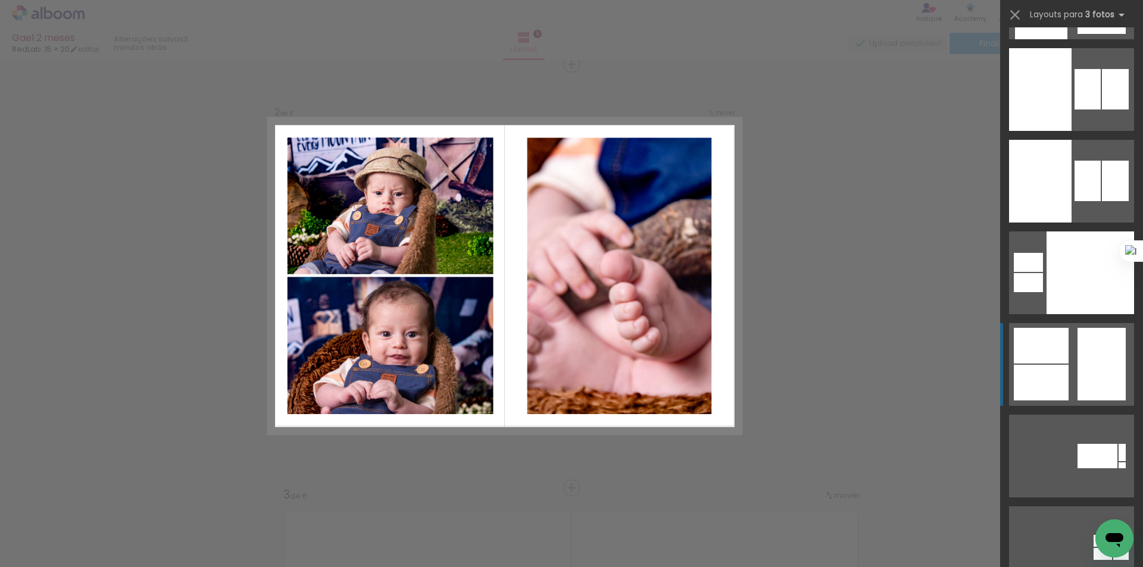
click at [1103, 332] on div at bounding box center [1101, 364] width 48 height 73
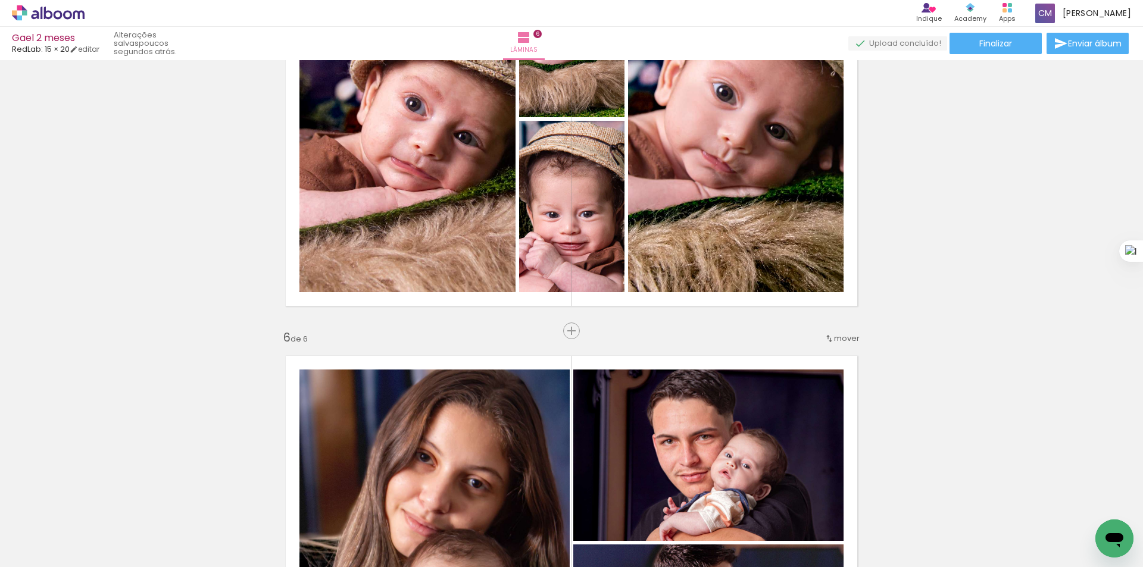
scroll to position [1710, 0]
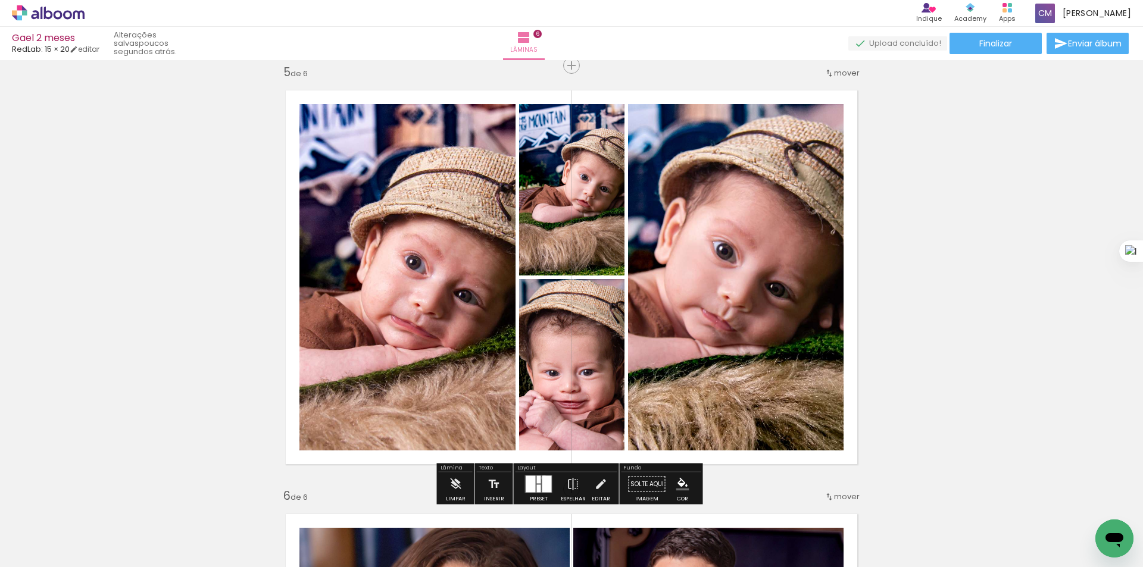
click at [542, 478] on div at bounding box center [547, 484] width 10 height 17
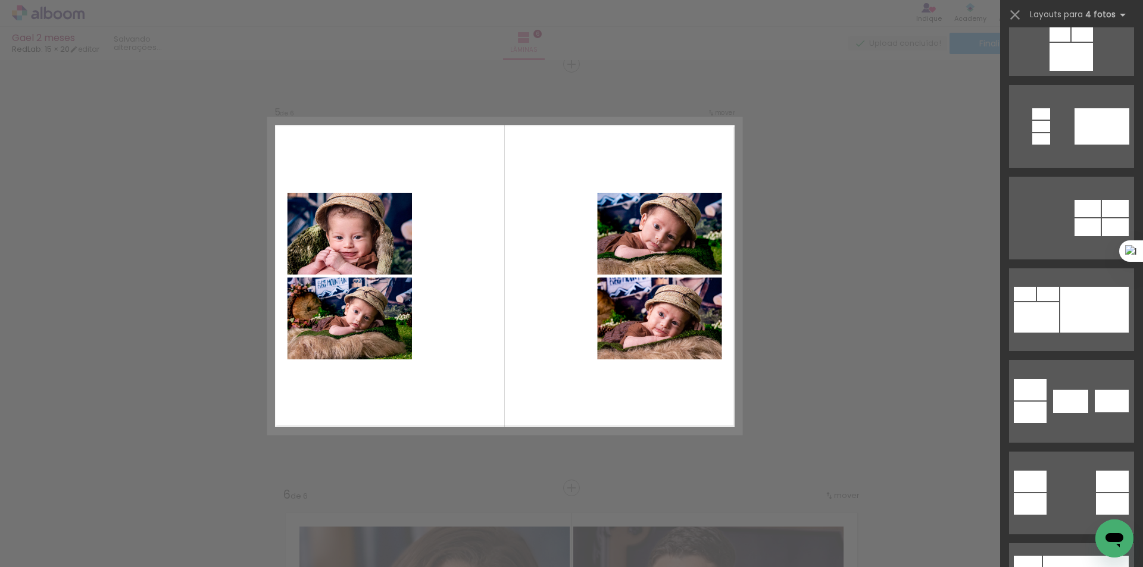
scroll to position [635, 0]
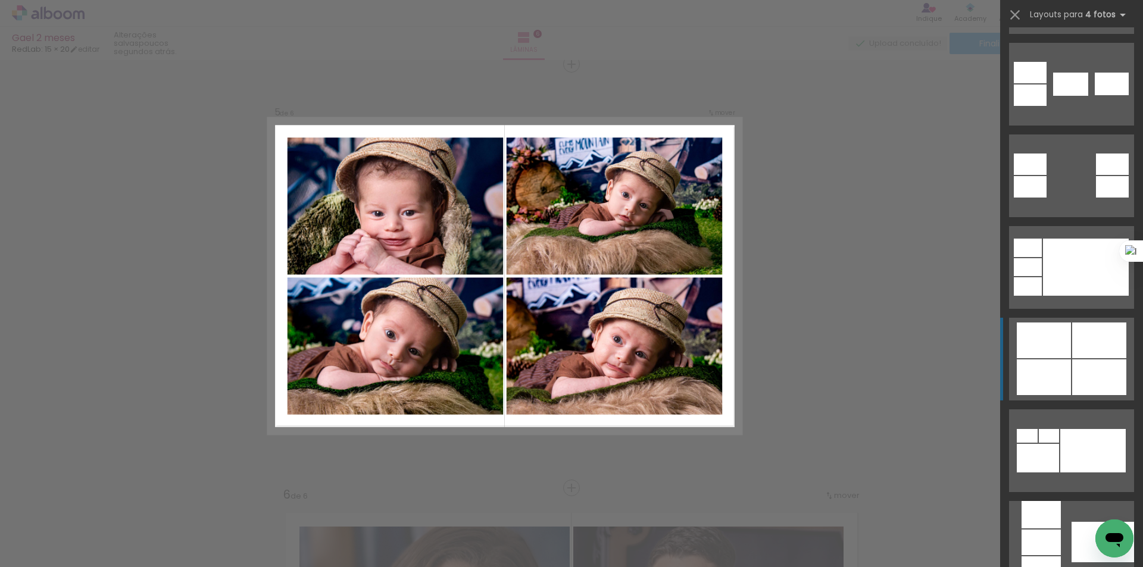
click at [1082, 329] on div at bounding box center [1099, 341] width 54 height 36
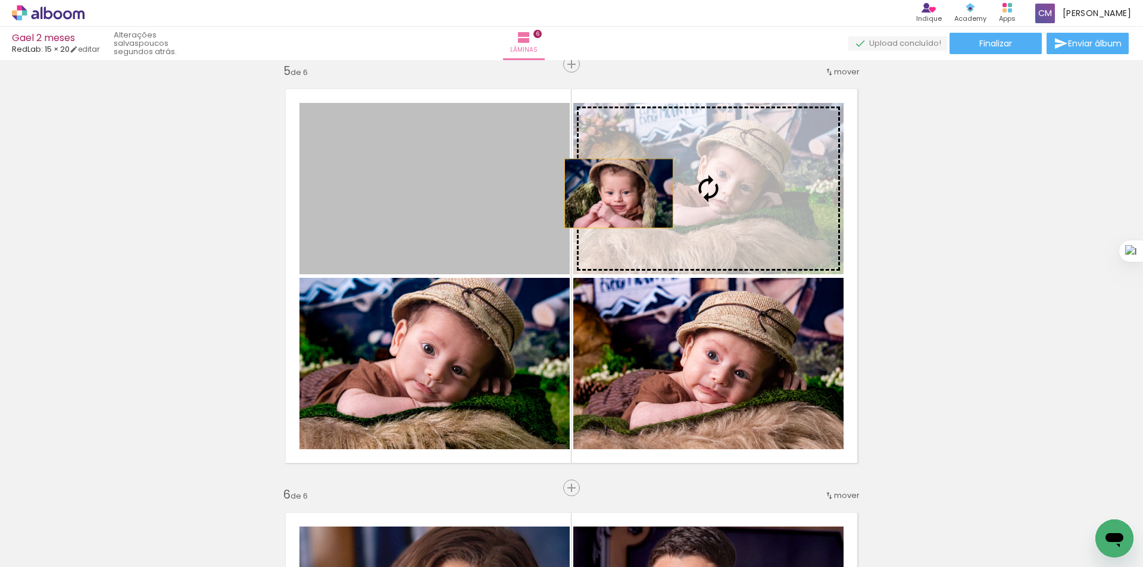
drag, startPoint x: 422, startPoint y: 207, endPoint x: 635, endPoint y: 193, distance: 212.9
click at [0, 0] on slot at bounding box center [0, 0] width 0 height 0
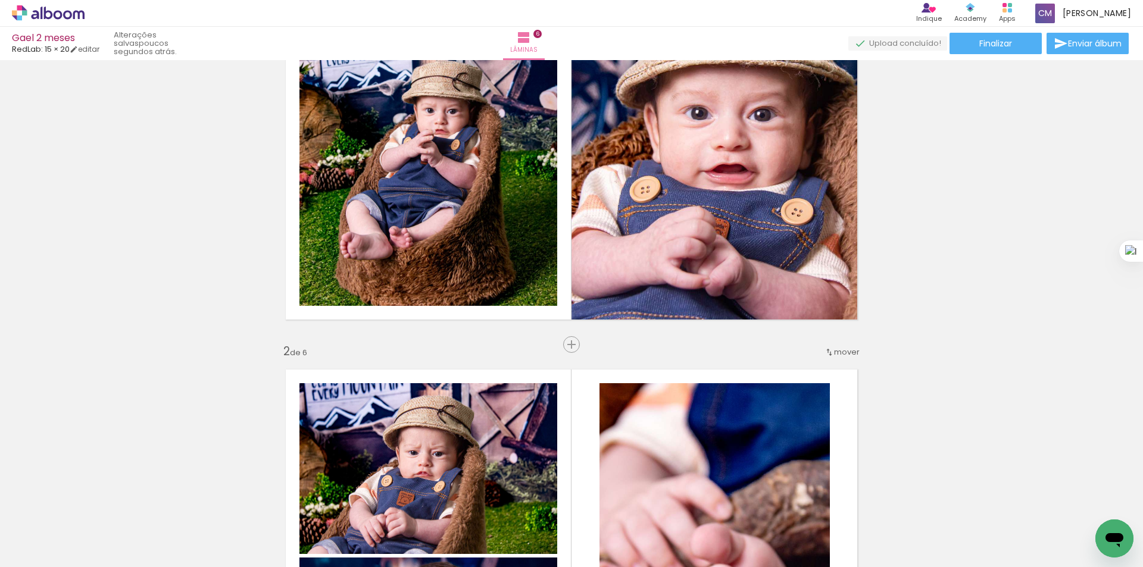
scroll to position [317, 0]
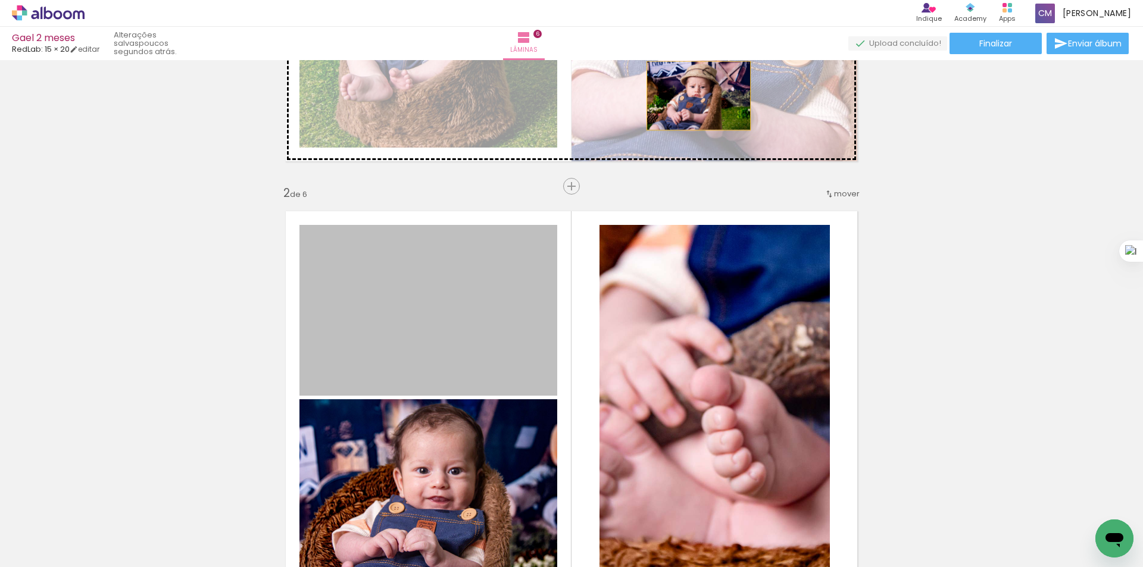
drag, startPoint x: 496, startPoint y: 319, endPoint x: 694, endPoint y: 96, distance: 298.1
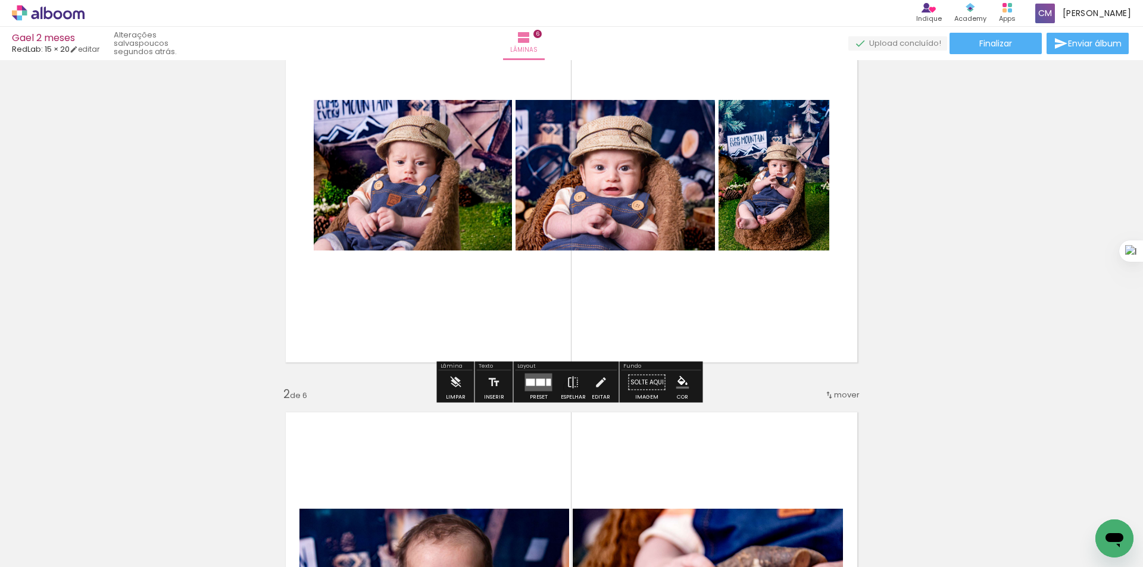
scroll to position [159, 0]
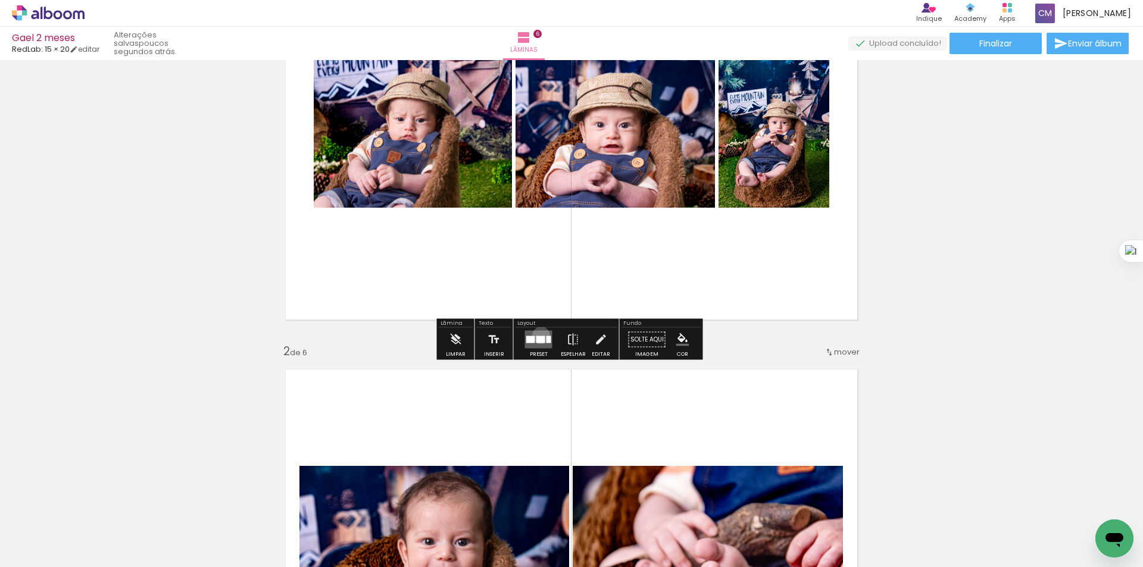
click at [537, 335] on quentale-layouter at bounding box center [538, 340] width 27 height 18
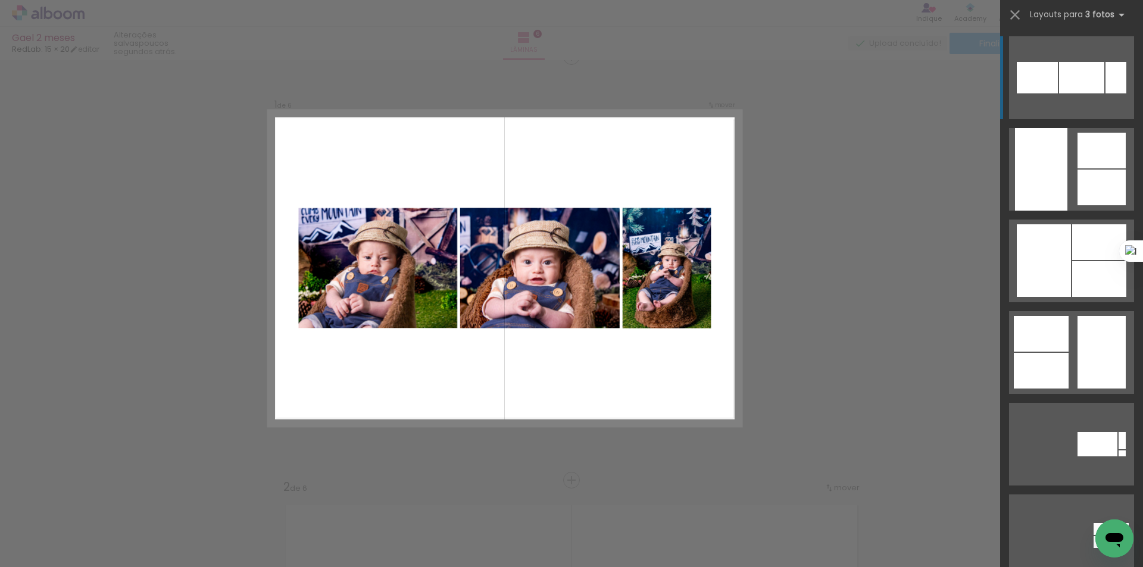
scroll to position [15, 0]
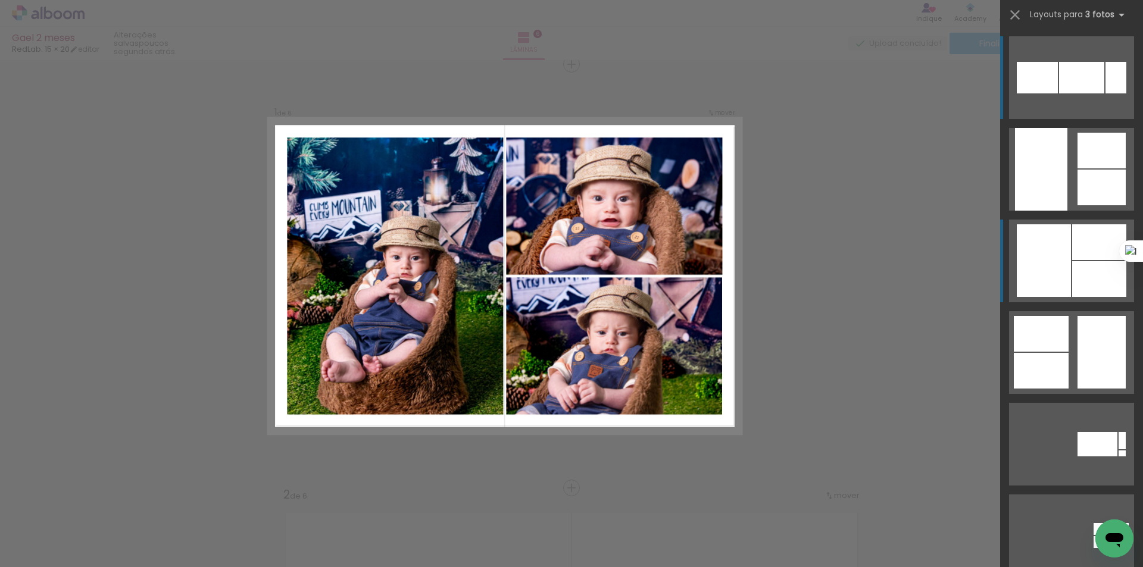
click at [1036, 255] on div at bounding box center [1044, 260] width 54 height 73
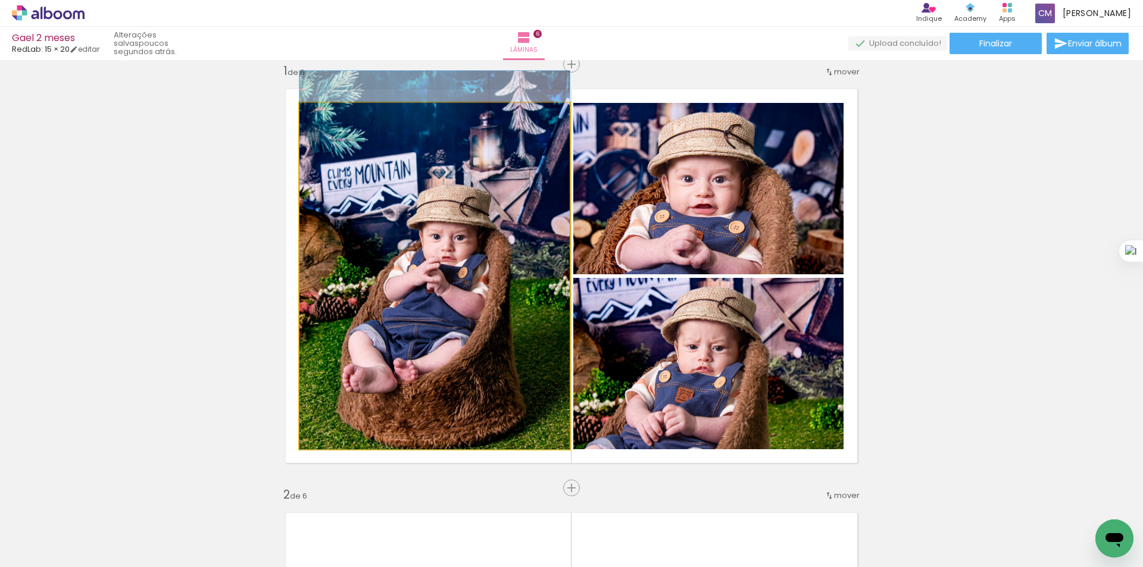
drag, startPoint x: 504, startPoint y: 285, endPoint x: 504, endPoint y: 233, distance: 51.2
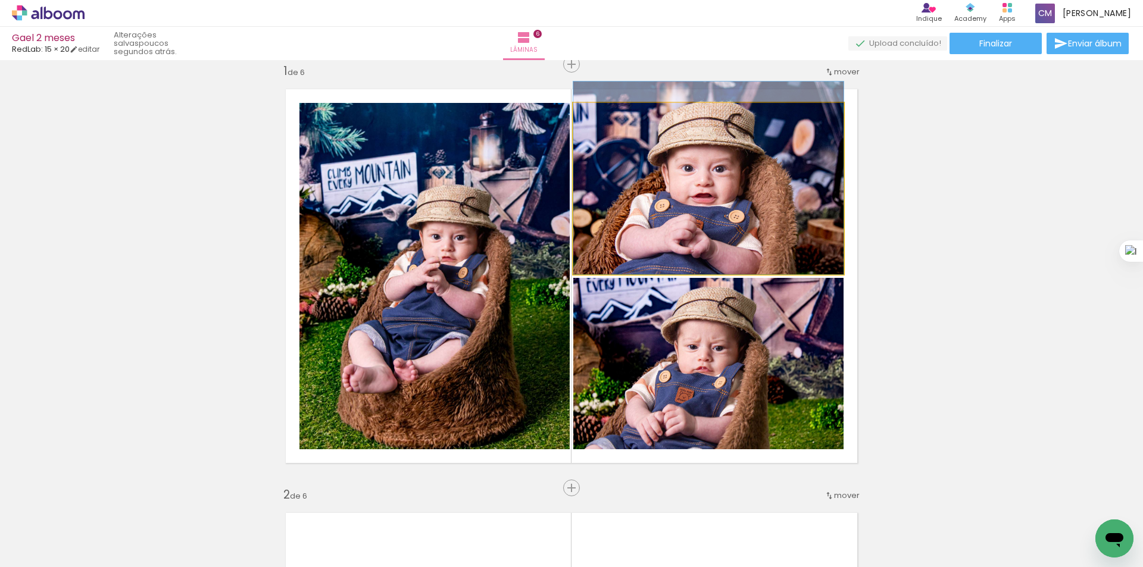
drag, startPoint x: 773, startPoint y: 227, endPoint x: 773, endPoint y: 198, distance: 29.2
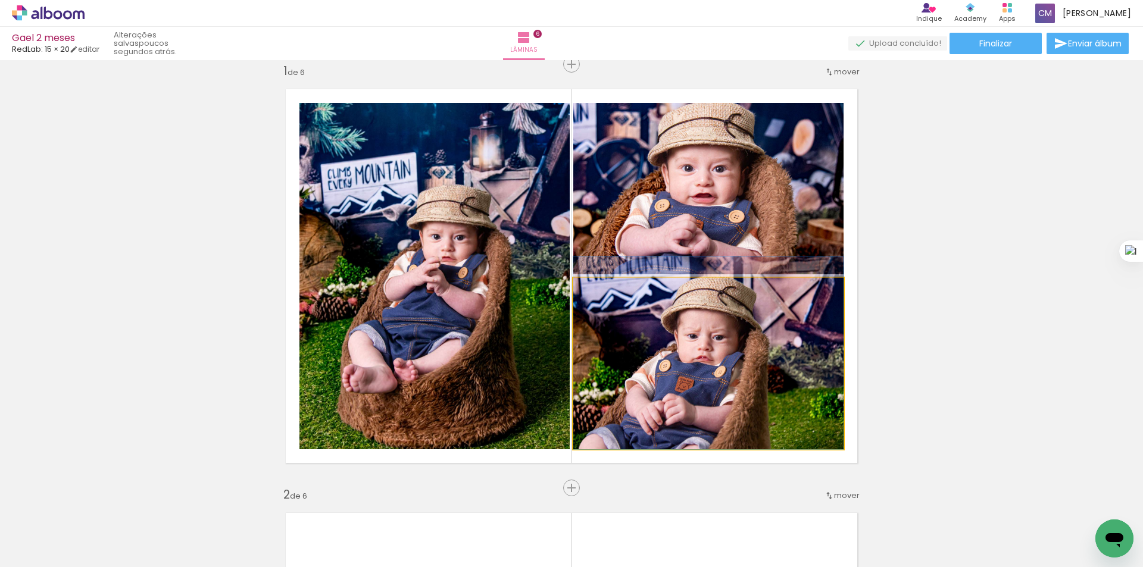
drag, startPoint x: 783, startPoint y: 354, endPoint x: 783, endPoint y: 341, distance: 13.1
click at [788, 361] on quentale-photo at bounding box center [708, 363] width 270 height 171
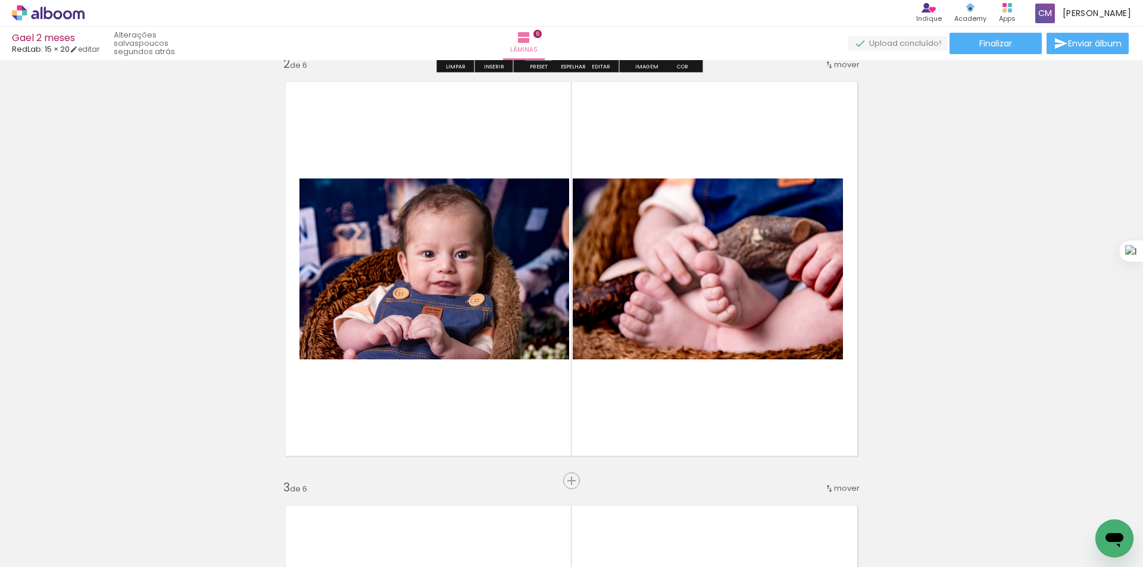
scroll to position [492, 0]
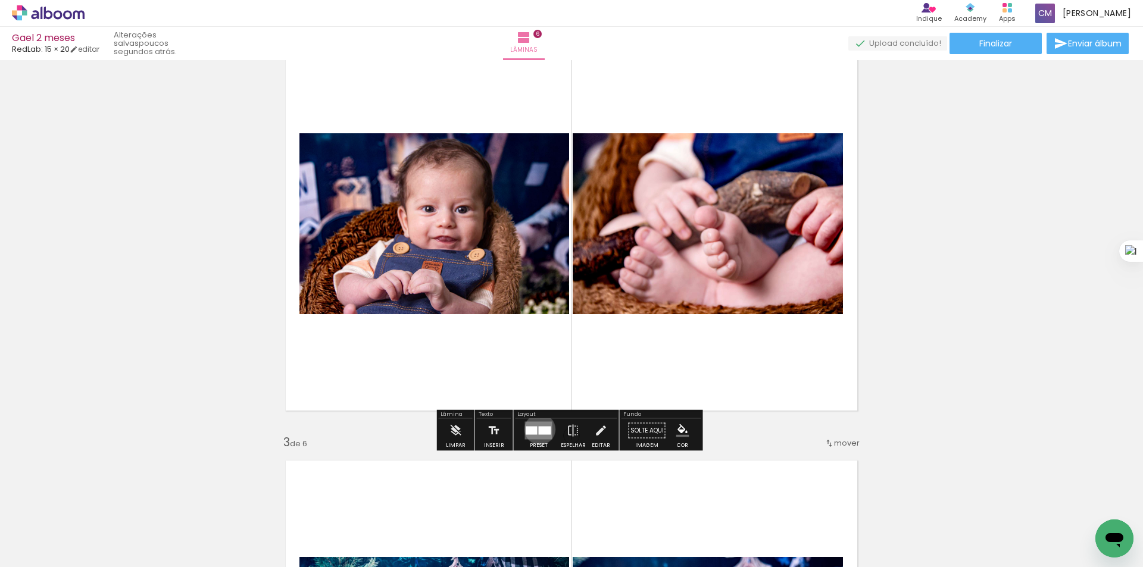
click at [539, 429] on div at bounding box center [545, 431] width 13 height 8
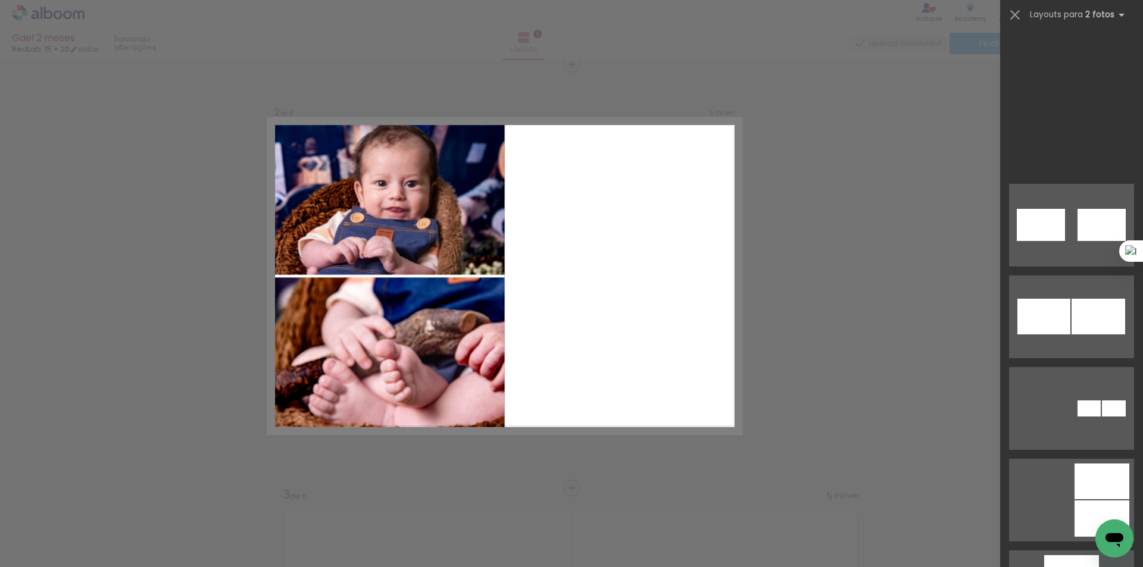
scroll to position [1429, 0]
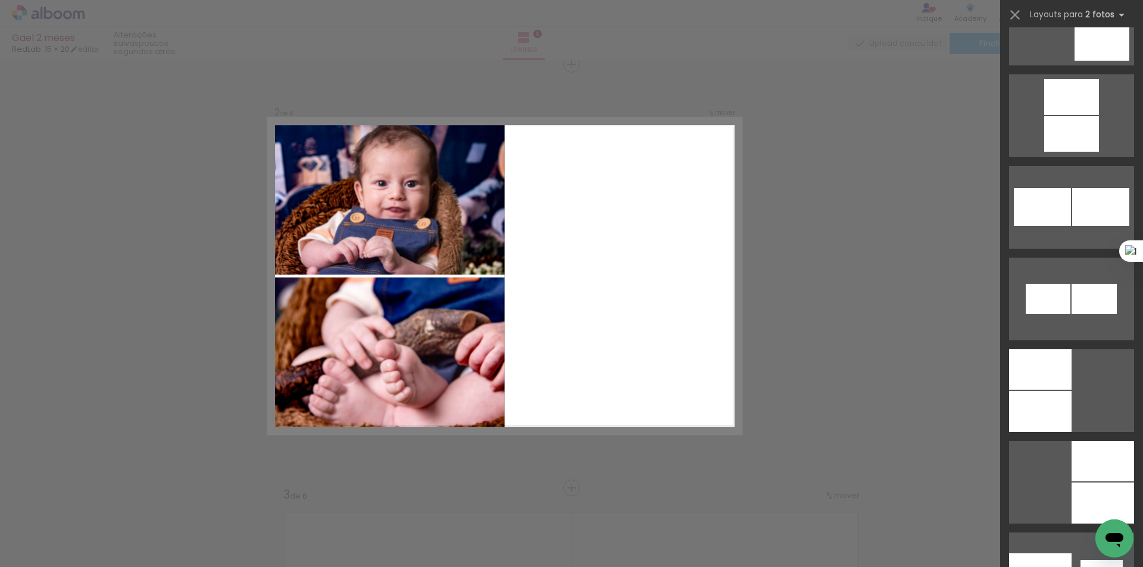
click at [1107, 377] on quentale-layouter at bounding box center [1071, 390] width 125 height 83
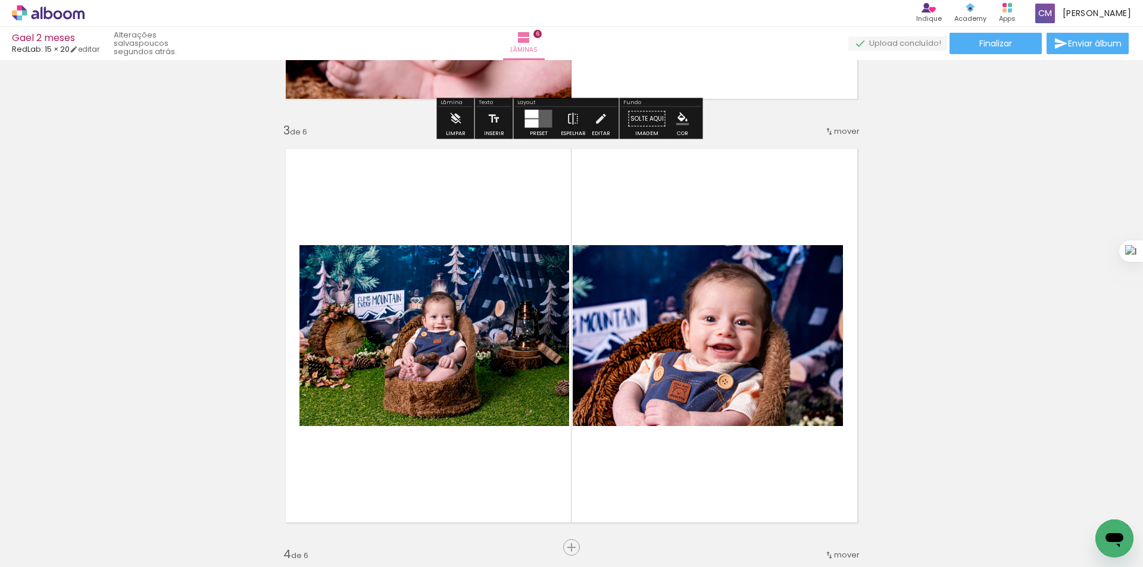
scroll to position [915, 0]
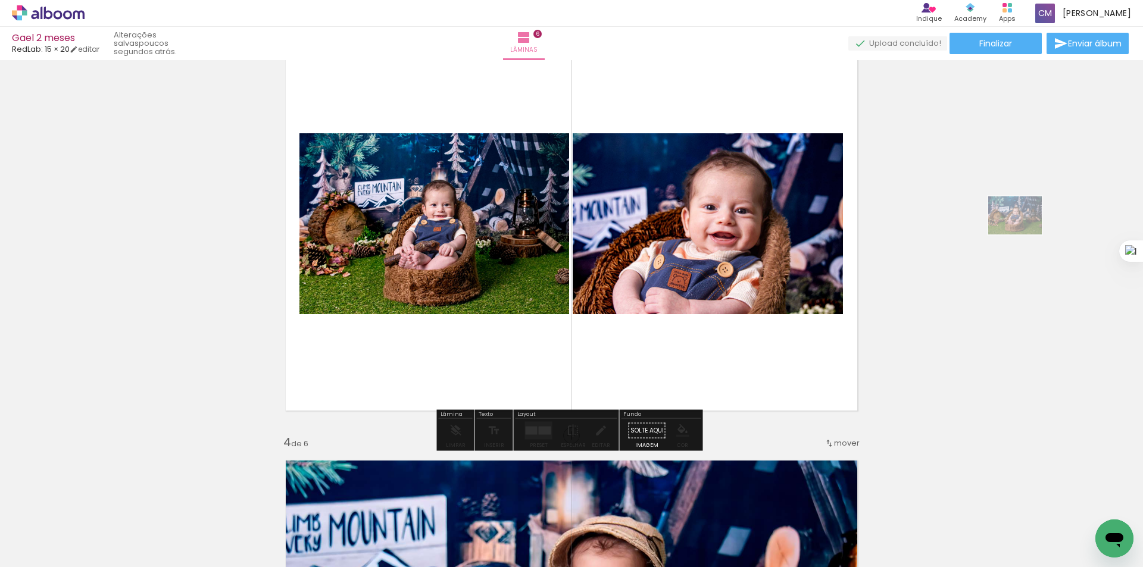
drag, startPoint x: 465, startPoint y: 538, endPoint x: 1024, endPoint y: 232, distance: 636.9
click at [1024, 232] on quentale-workspace at bounding box center [571, 283] width 1143 height 567
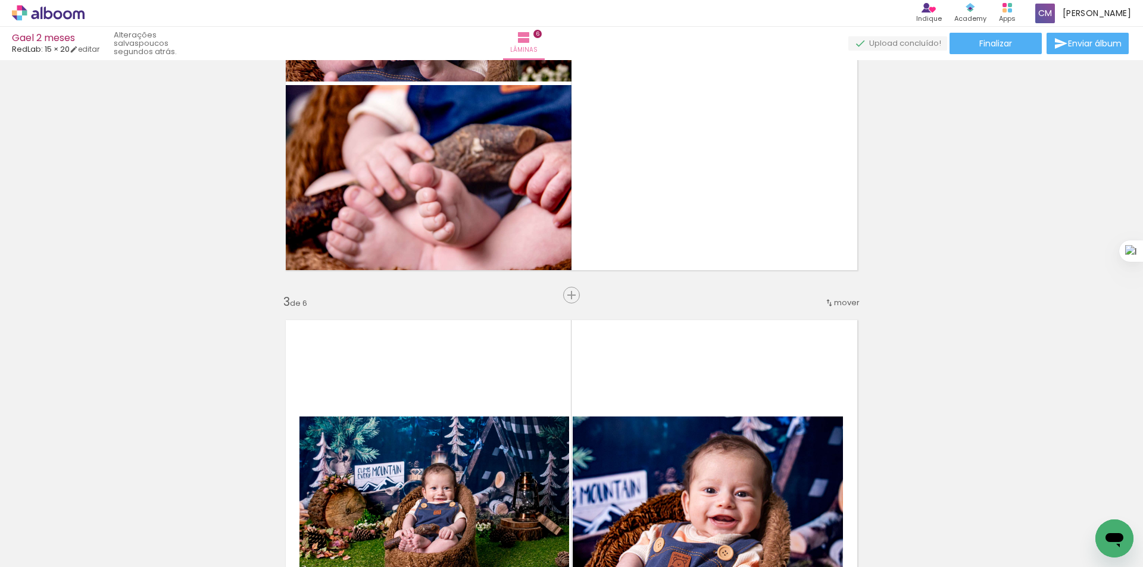
scroll to position [598, 0]
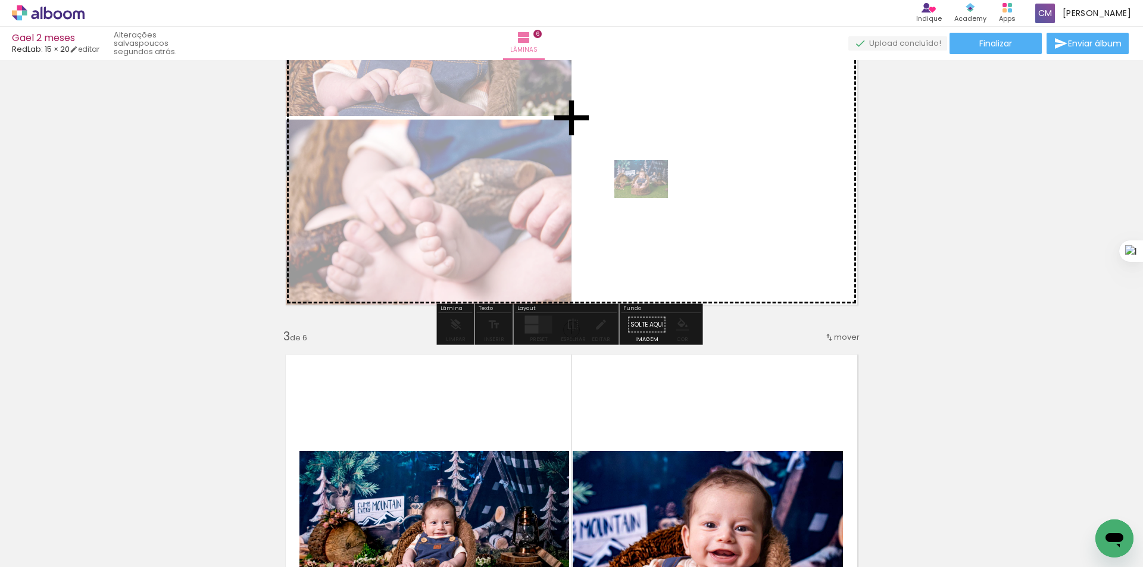
drag, startPoint x: 470, startPoint y: 538, endPoint x: 650, endPoint y: 196, distance: 386.1
click at [650, 196] on quentale-workspace at bounding box center [571, 283] width 1143 height 567
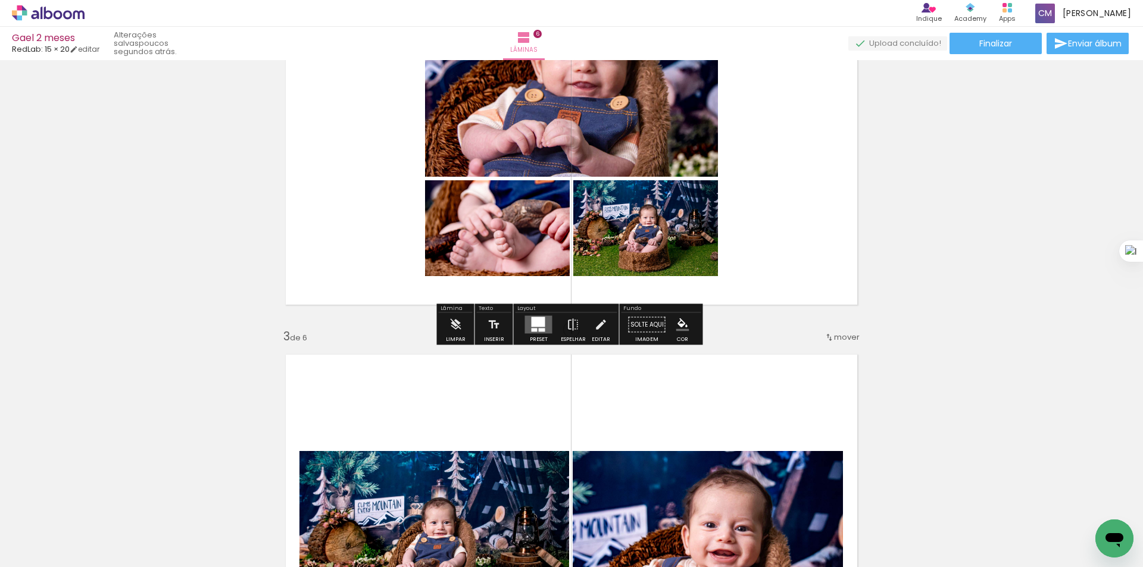
scroll to position [439, 0]
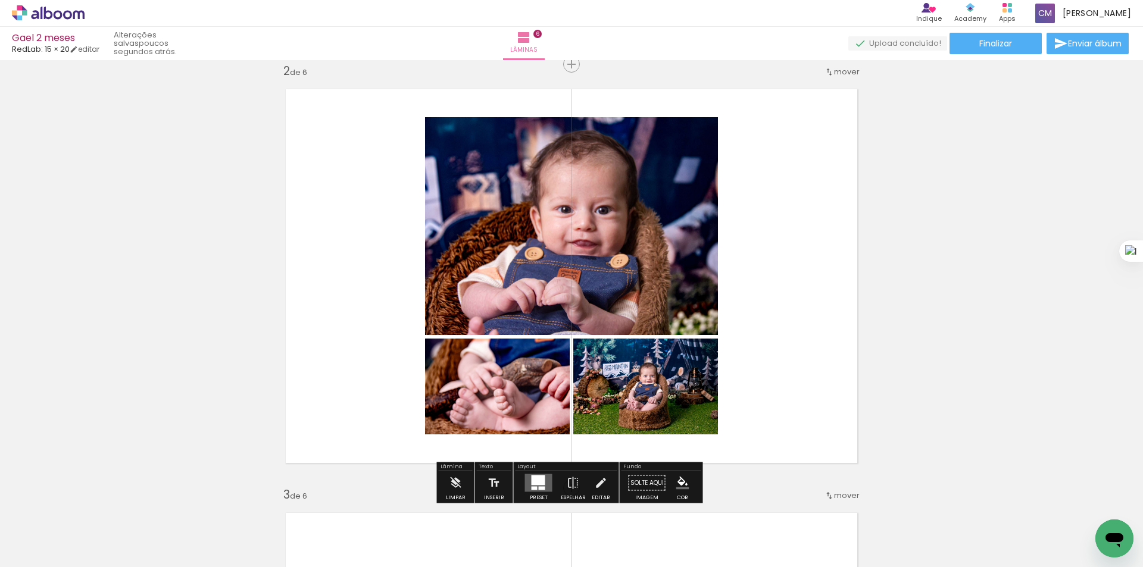
click at [536, 483] on div at bounding box center [539, 481] width 14 height 10
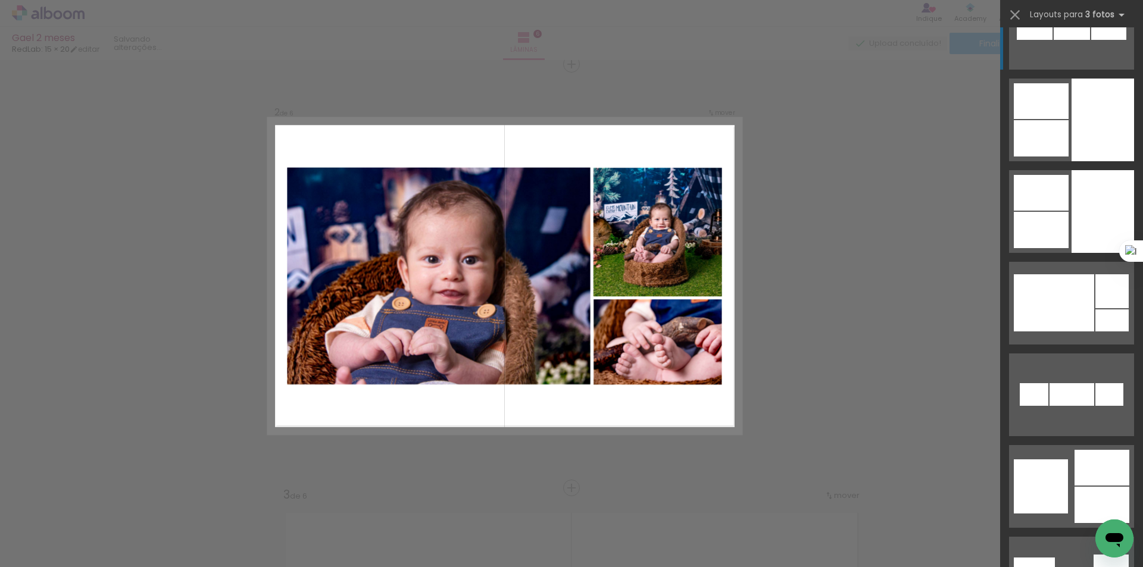
scroll to position [3810, 0]
